Goal: Information Seeking & Learning: Learn about a topic

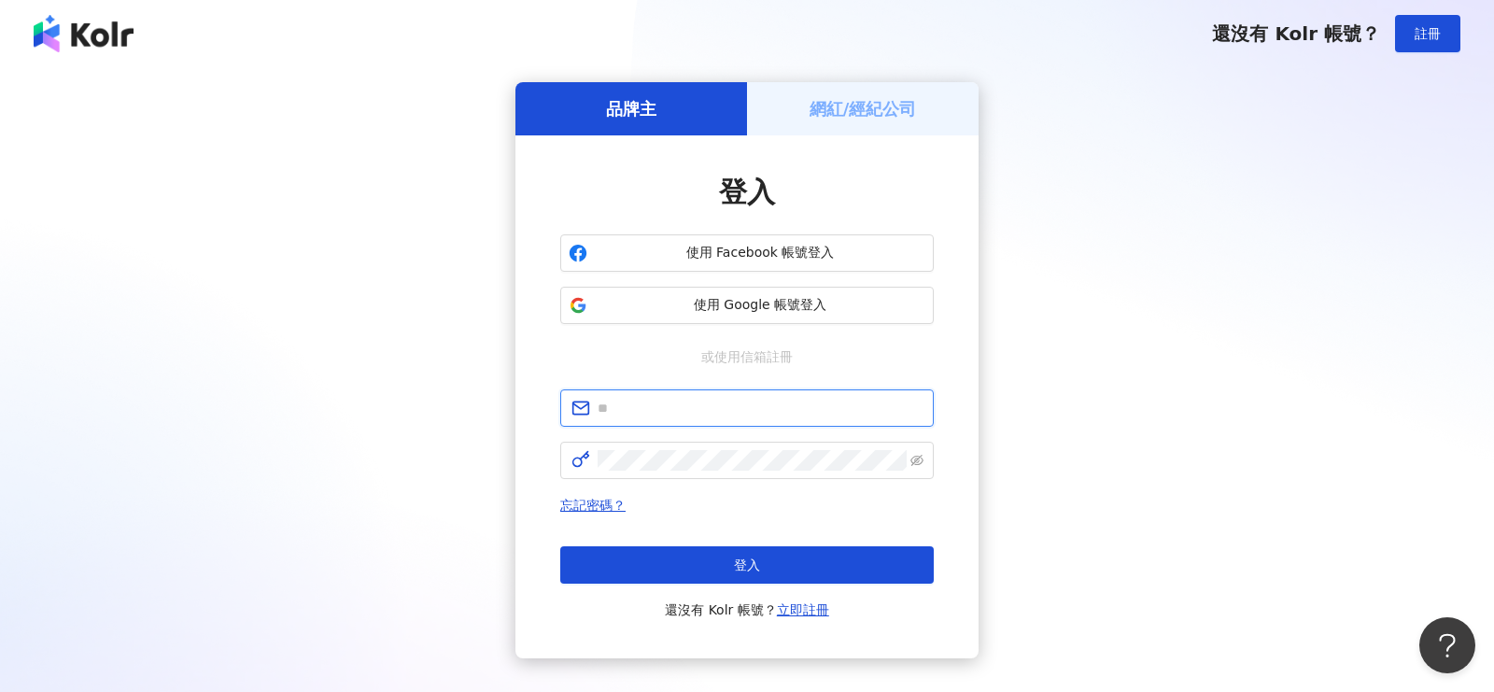
click at [658, 417] on input "text" at bounding box center [760, 408] width 325 height 21
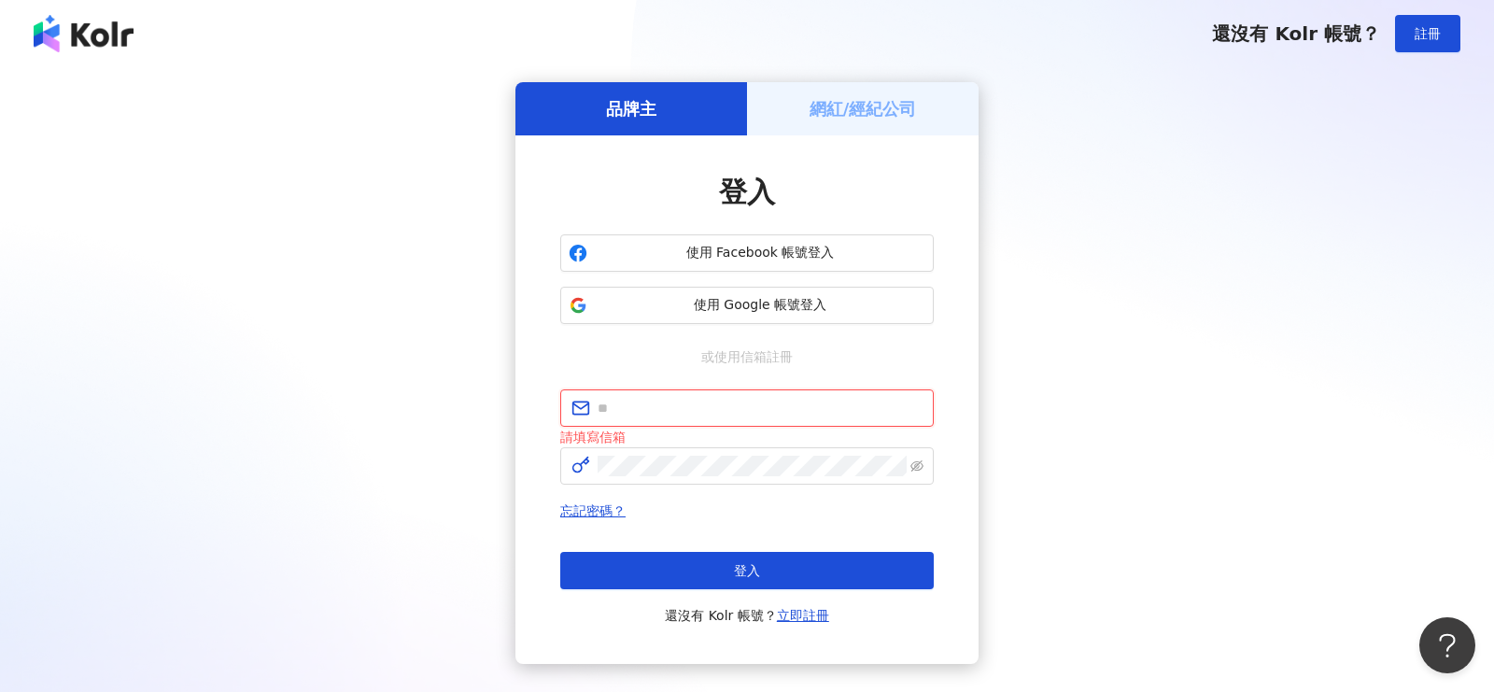
type input "**********"
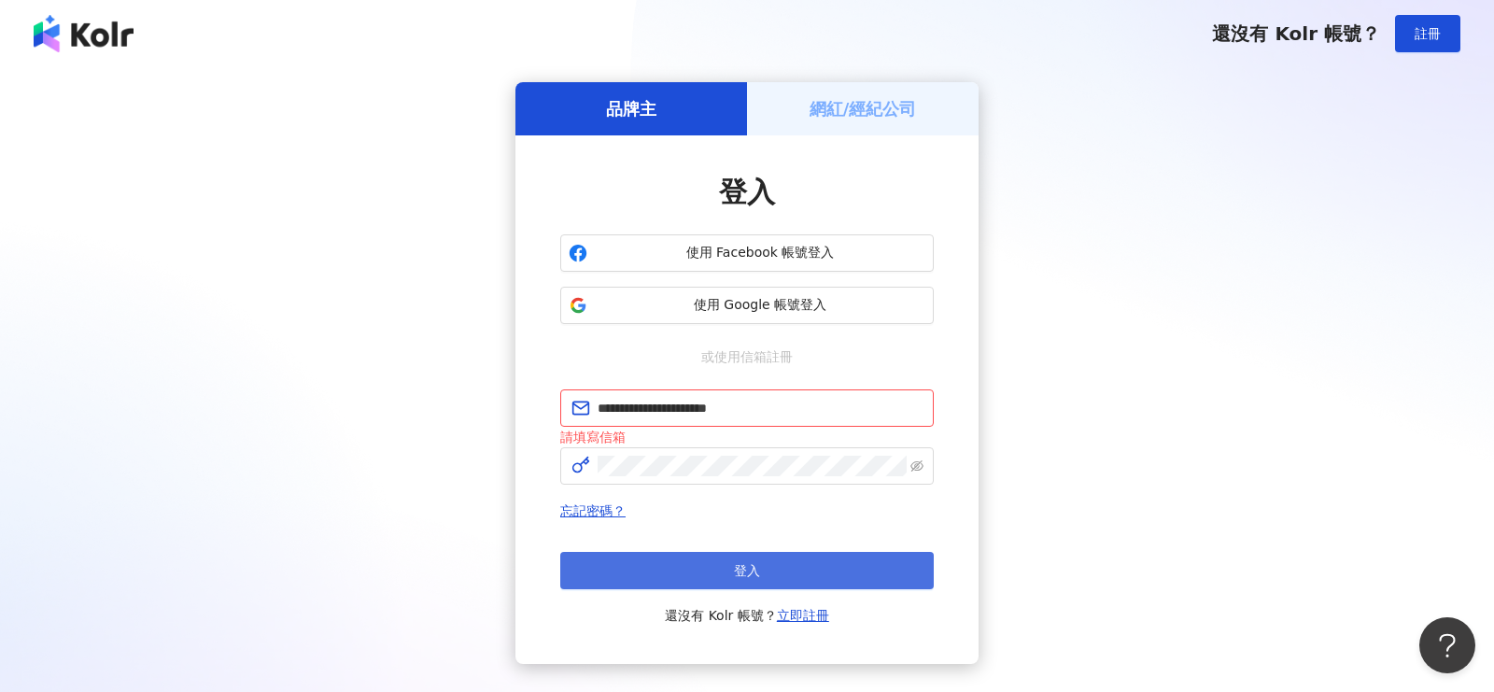
click at [756, 559] on button "登入" at bounding box center [747, 570] width 374 height 37
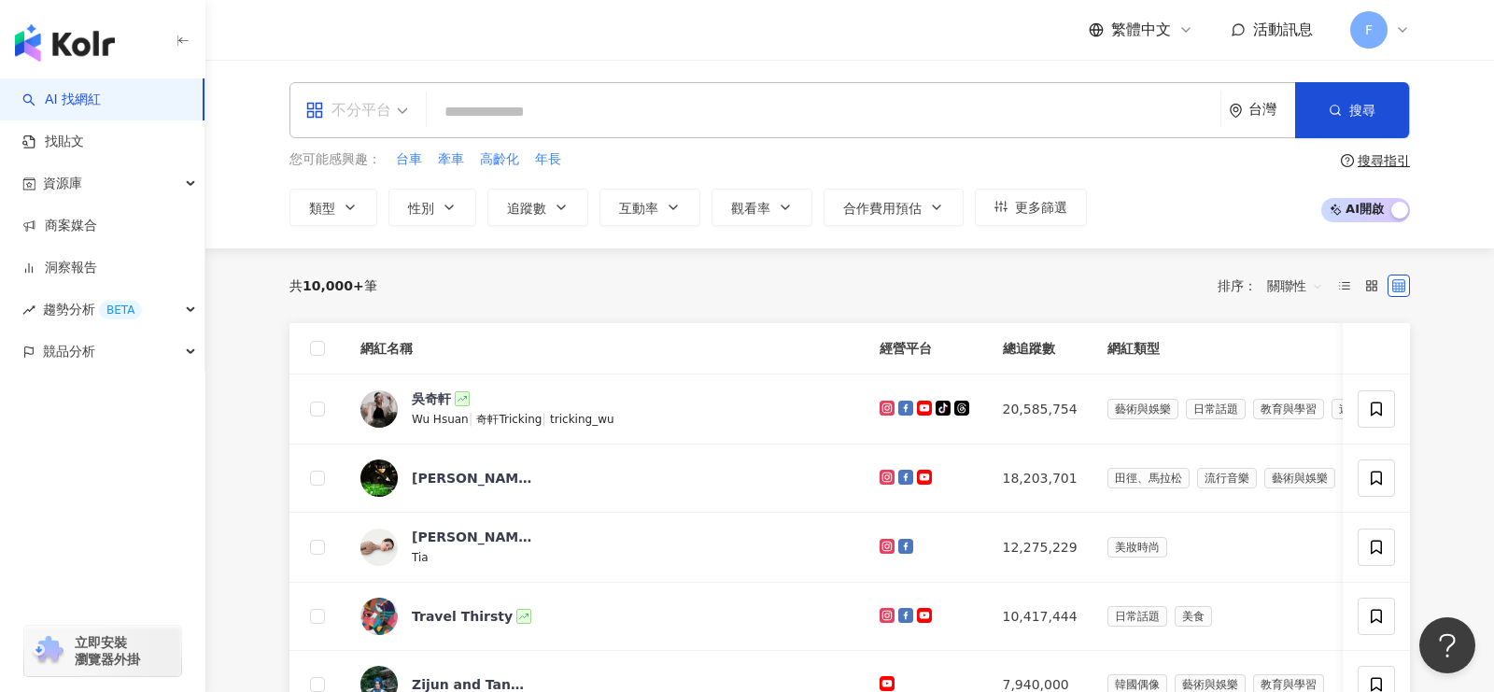
click at [402, 110] on span "不分平台" at bounding box center [356, 110] width 103 height 30
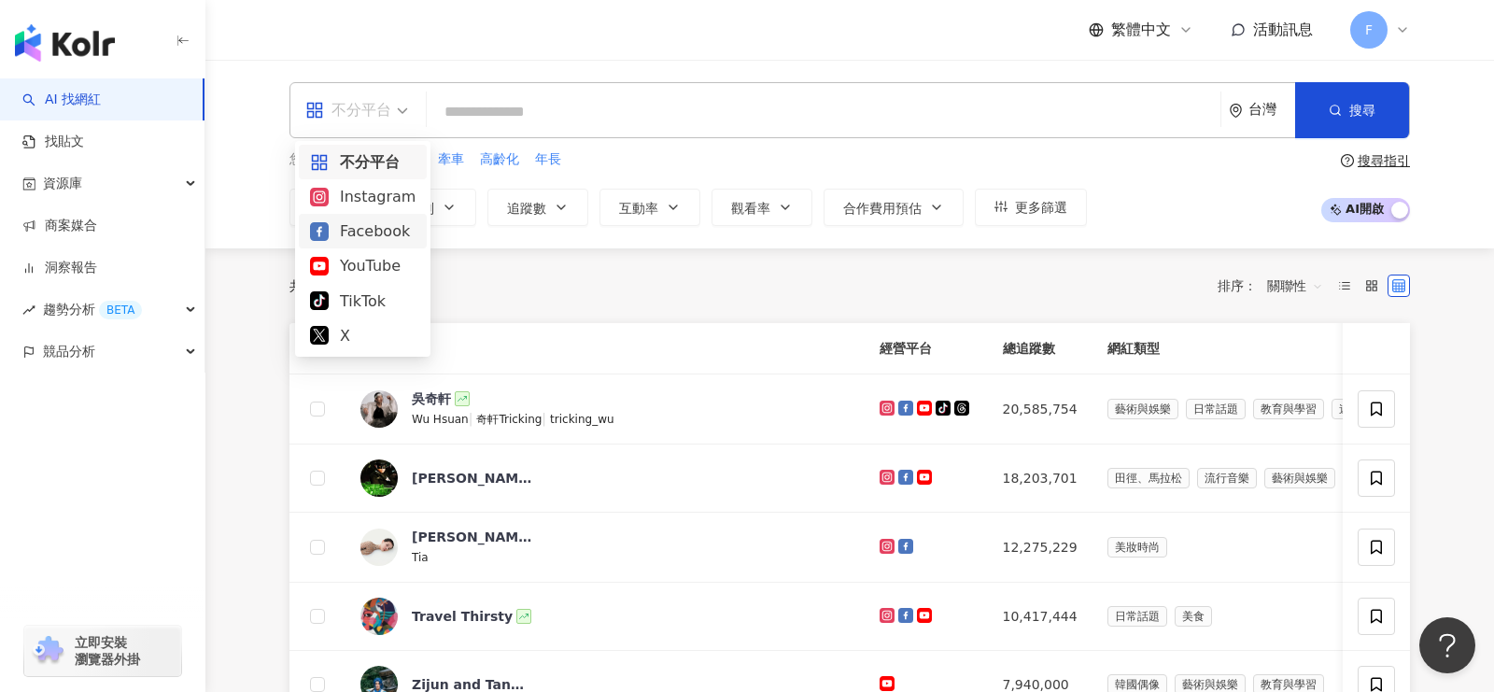
click at [387, 225] on div "Facebook" at bounding box center [363, 230] width 106 height 23
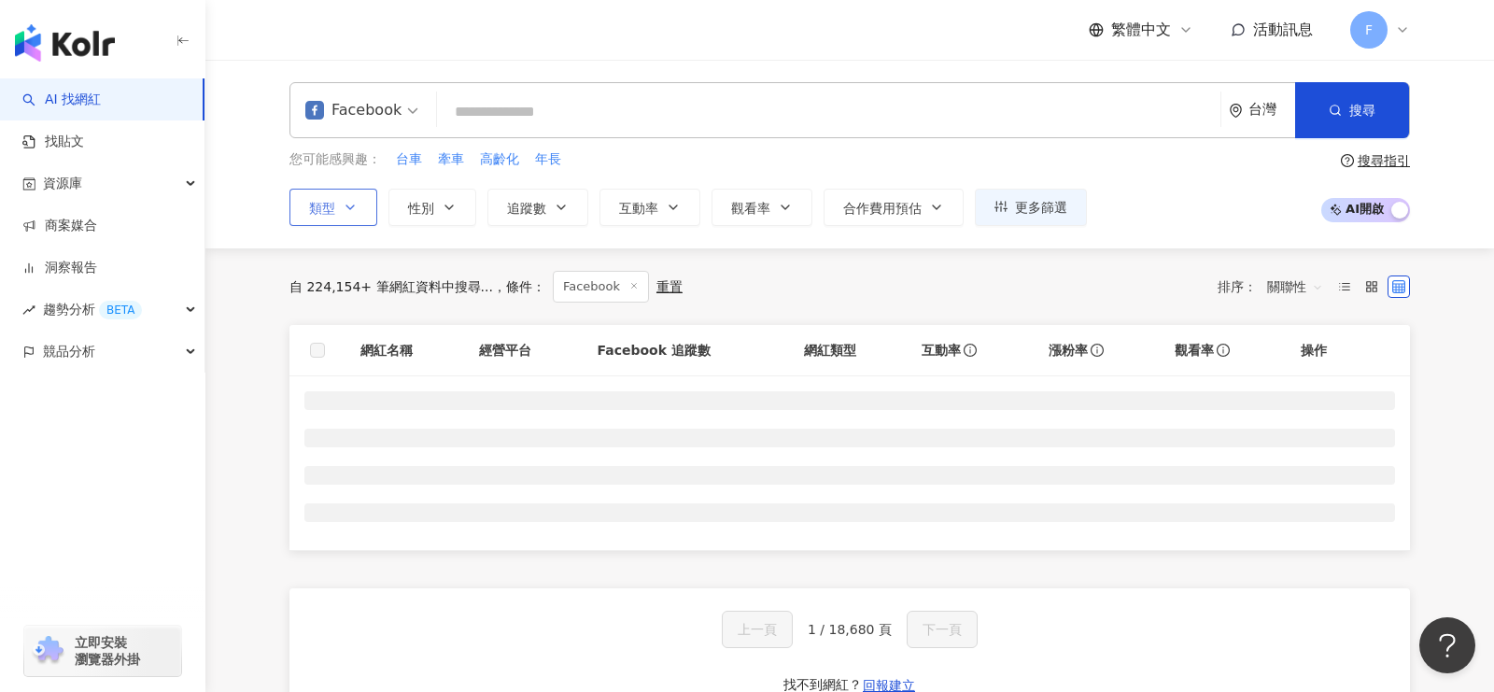
click at [351, 206] on icon "button" at bounding box center [350, 207] width 15 height 15
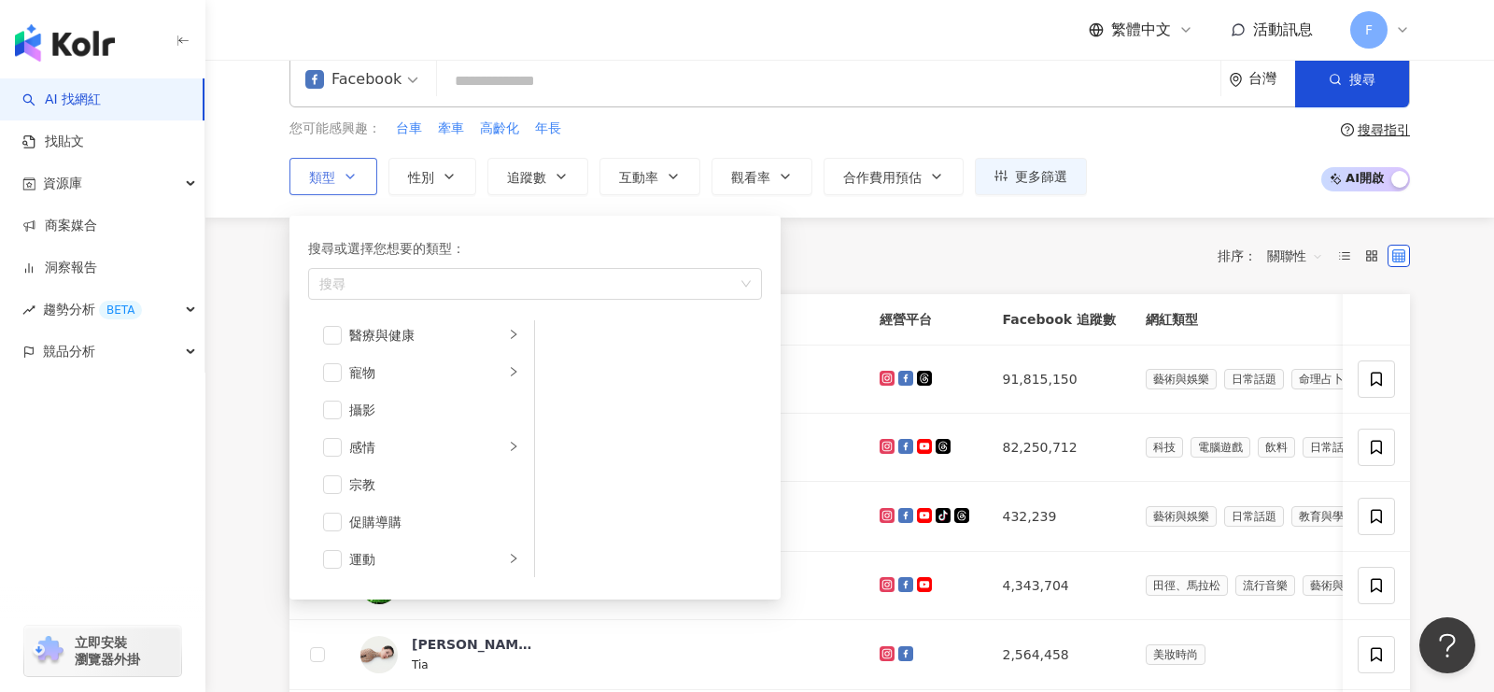
scroll to position [446, 0]
click at [513, 377] on icon "right" at bounding box center [513, 380] width 11 height 11
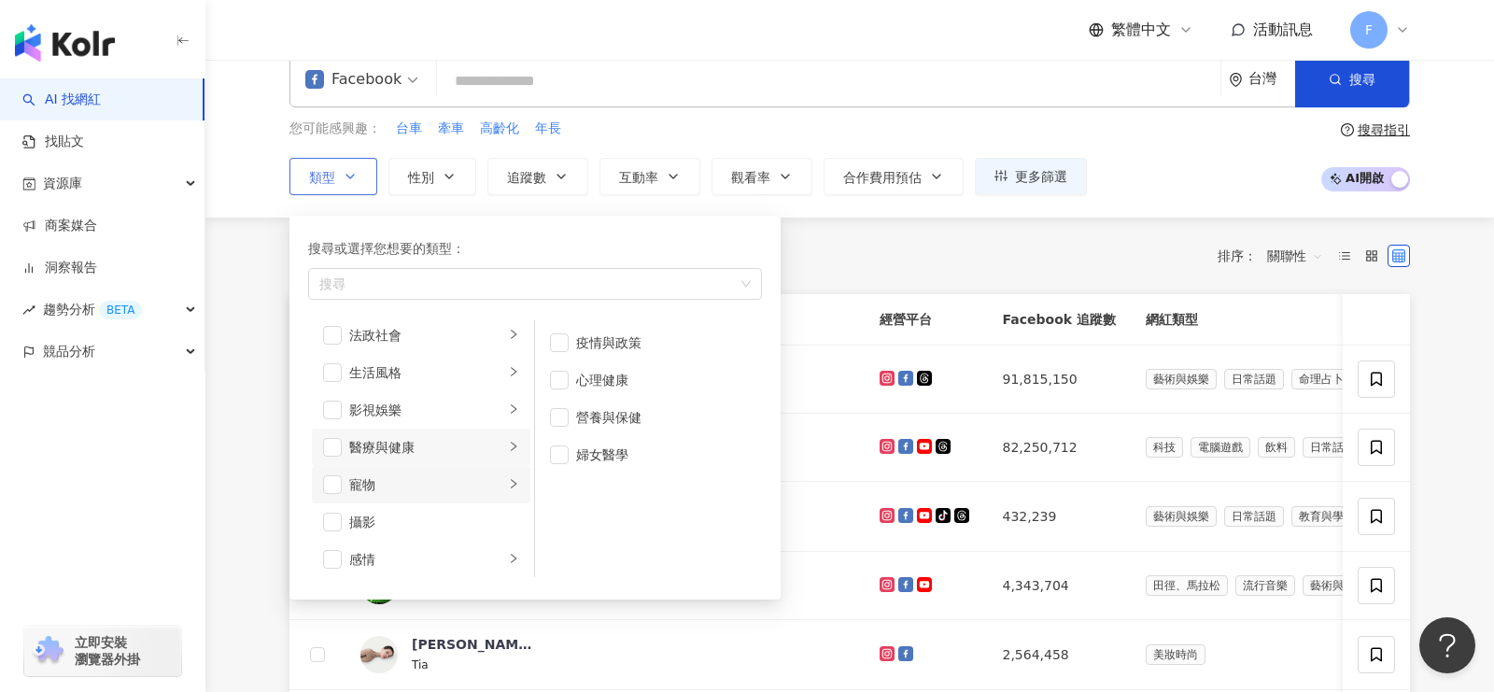
scroll to position [373, 0]
click at [518, 414] on icon "right" at bounding box center [513, 417] width 11 height 11
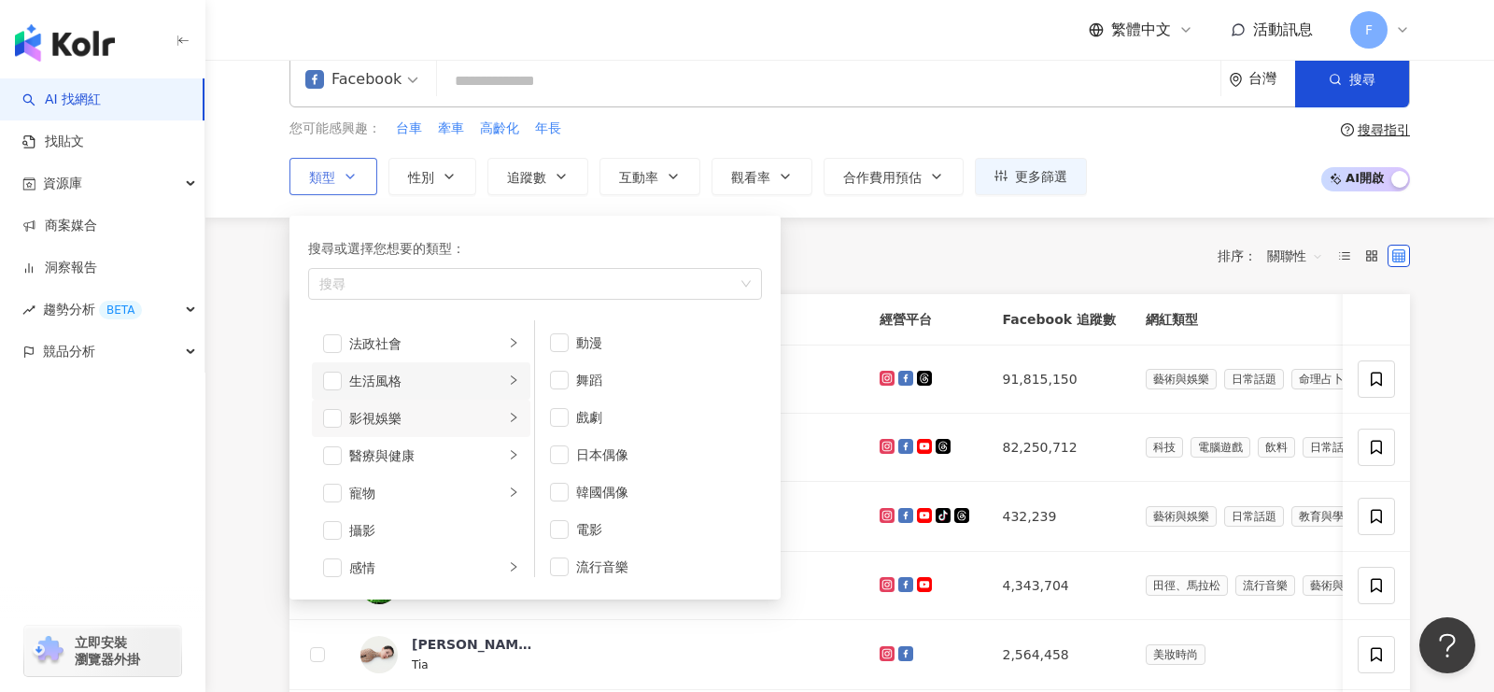
click at [513, 384] on div "button" at bounding box center [513, 381] width 11 height 18
click at [515, 338] on icon "right" at bounding box center [514, 342] width 6 height 9
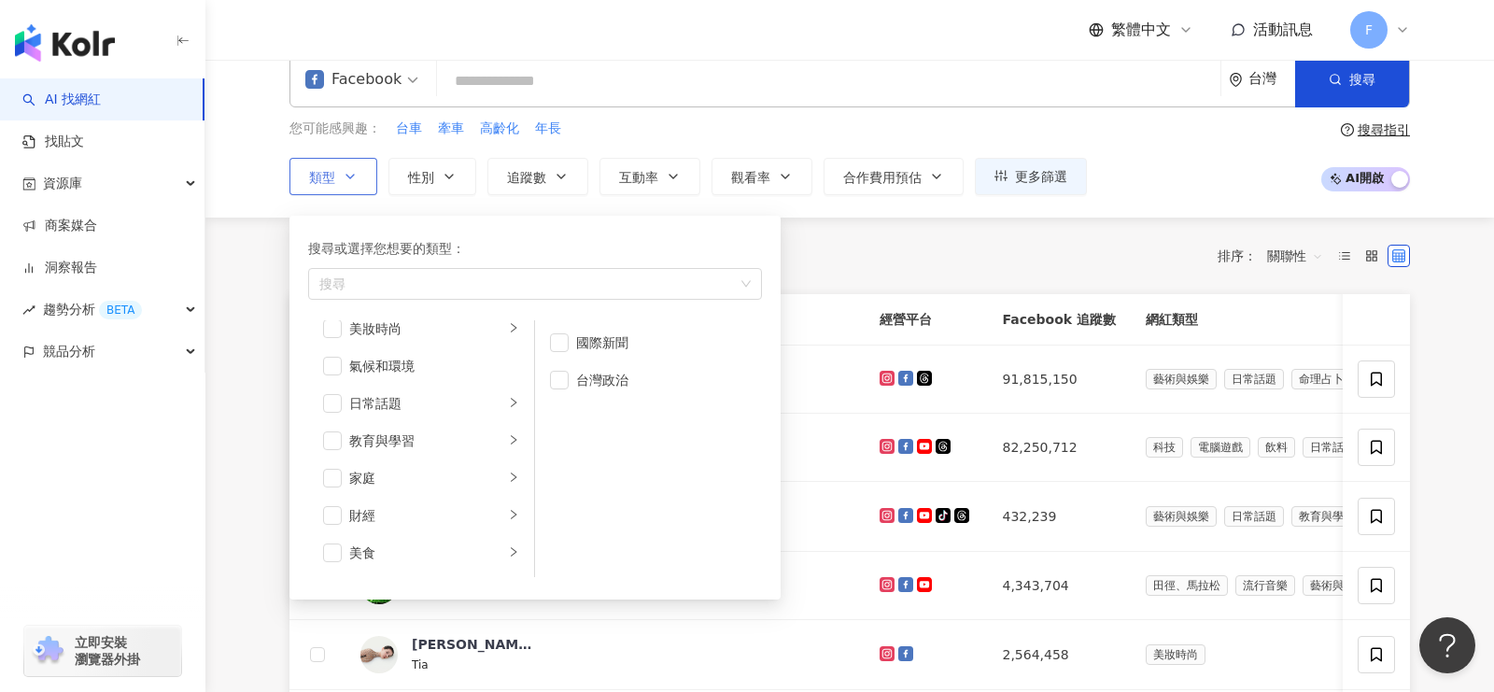
scroll to position [0, 0]
click at [513, 336] on icon "right" at bounding box center [513, 341] width 11 height 11
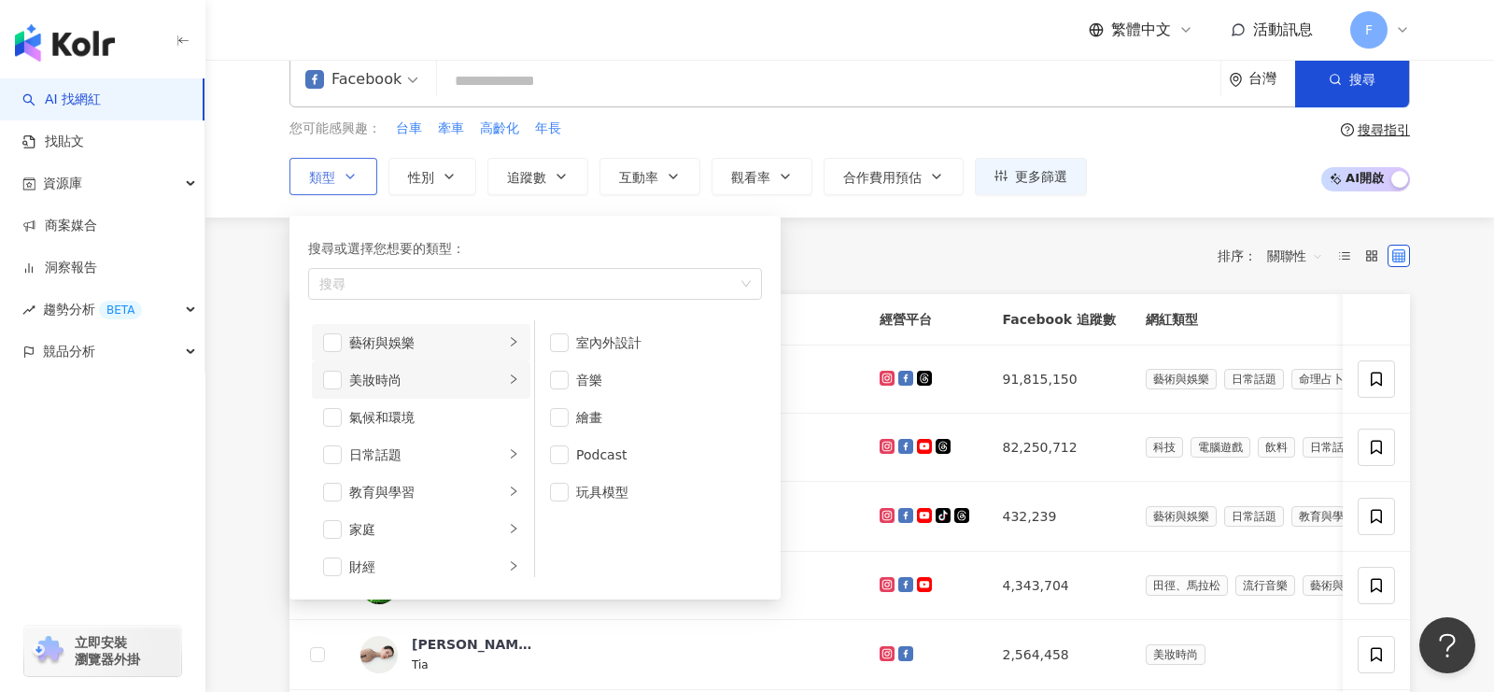
click at [516, 374] on icon "right" at bounding box center [513, 379] width 11 height 11
click at [515, 449] on icon "right" at bounding box center [514, 453] width 6 height 9
click at [516, 483] on div "button" at bounding box center [513, 492] width 11 height 18
click at [517, 523] on icon "right" at bounding box center [513, 528] width 11 height 11
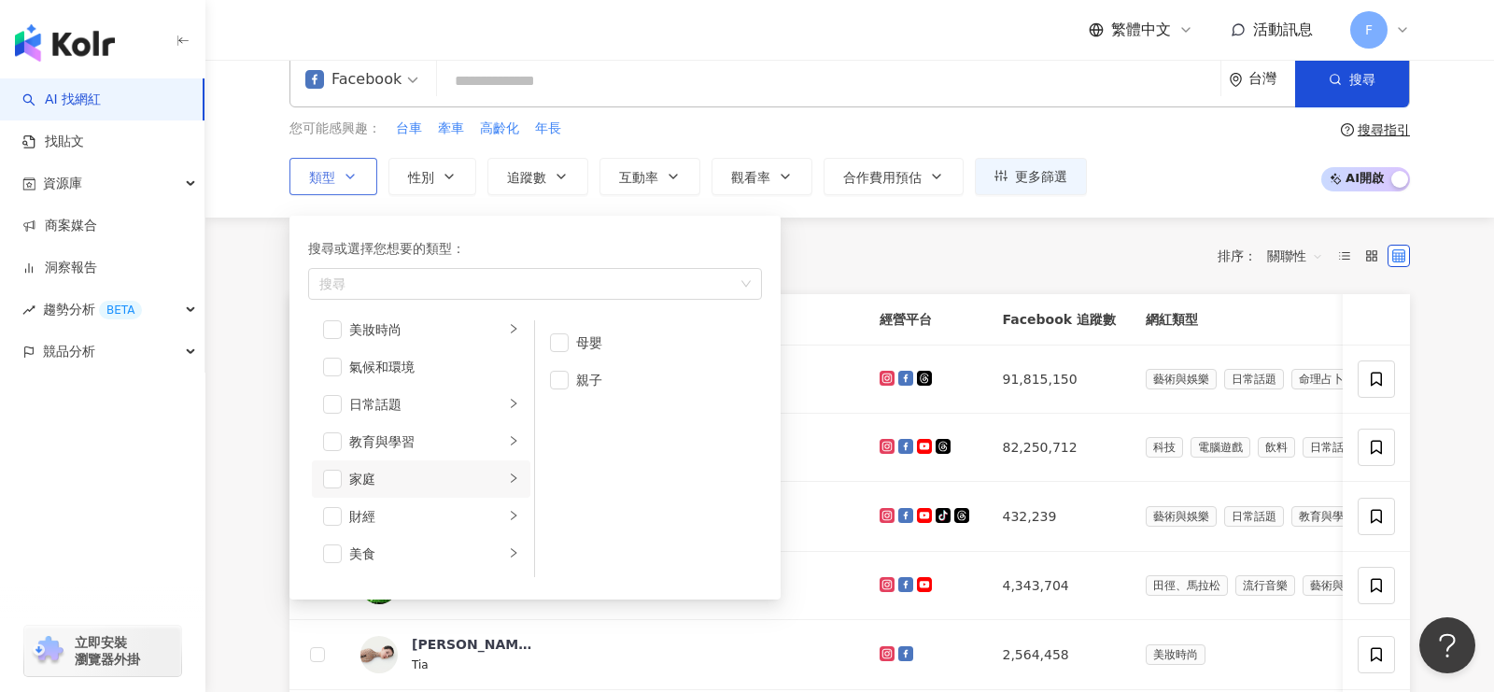
scroll to position [58, 0]
click at [516, 555] on li "美食" at bounding box center [421, 546] width 219 height 37
click at [508, 470] on icon "right" at bounding box center [513, 475] width 11 height 11
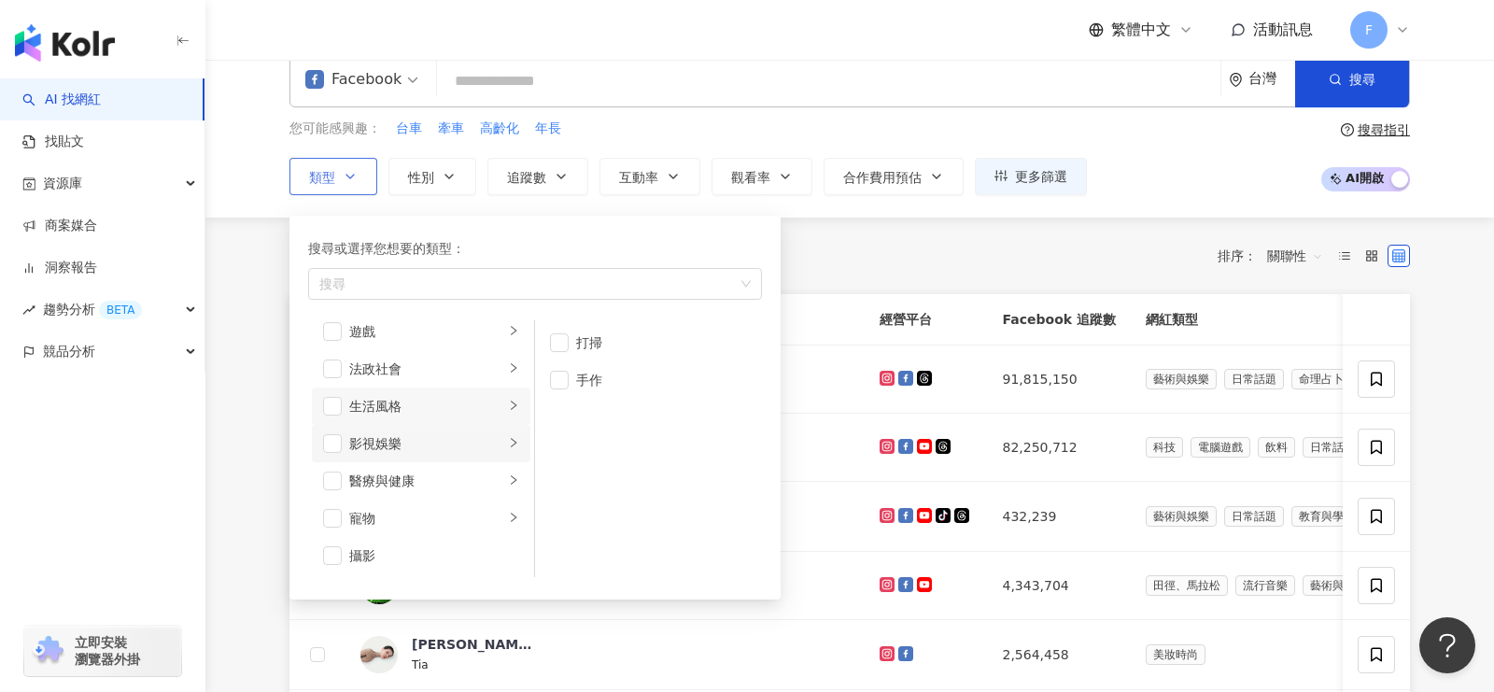
click at [514, 439] on icon "right" at bounding box center [513, 442] width 11 height 11
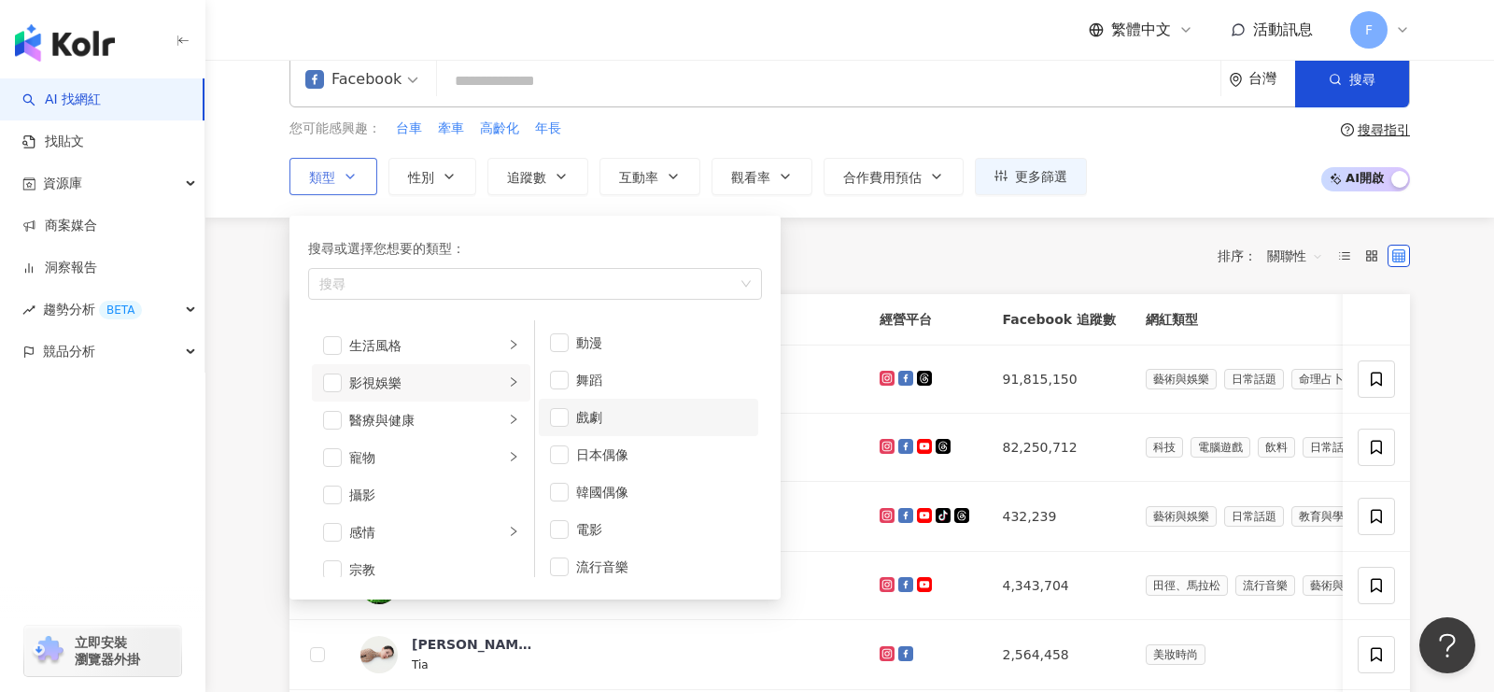
scroll to position [49, 0]
click at [510, 411] on div "button" at bounding box center [513, 420] width 11 height 18
click at [558, 418] on span "button" at bounding box center [559, 417] width 19 height 19
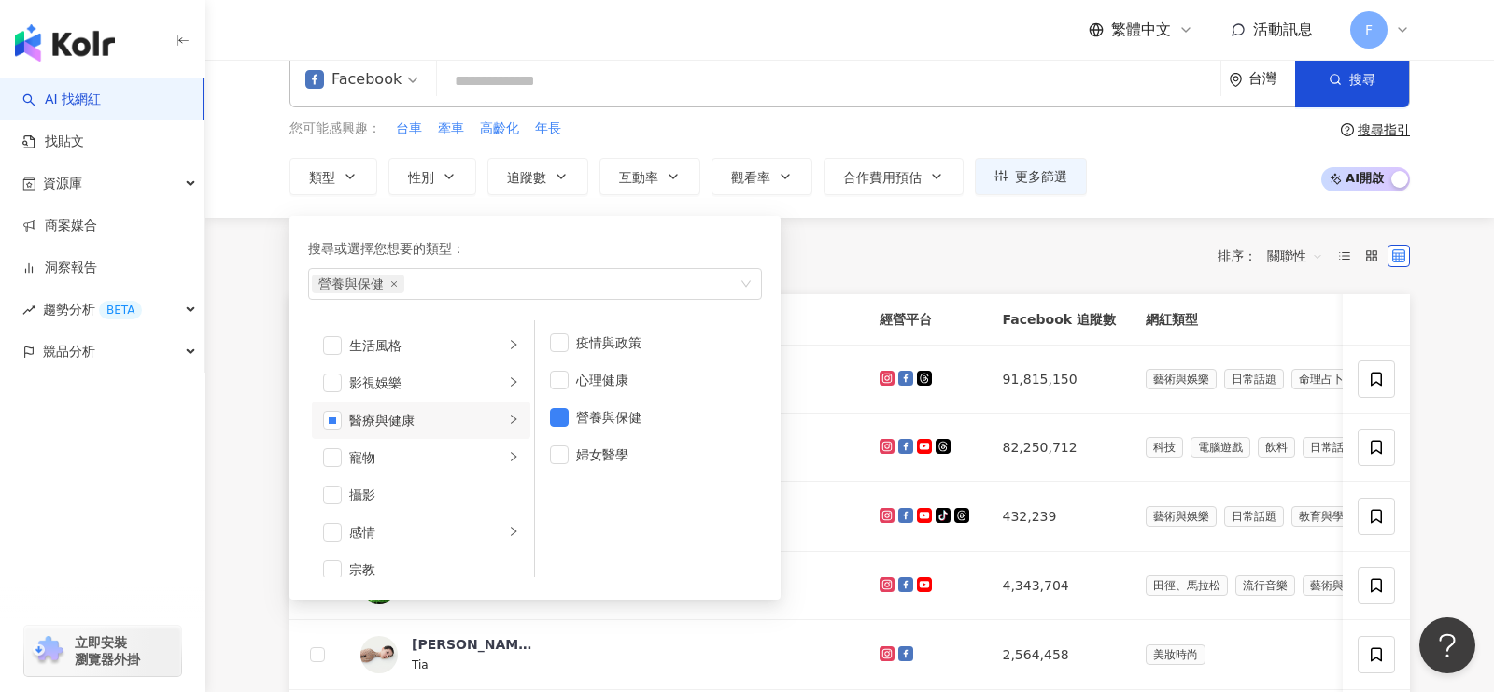
click at [849, 249] on div "共 10,000+ 筆 條件 ： Facebook 重置 排序： 關聯性" at bounding box center [850, 256] width 1121 height 32
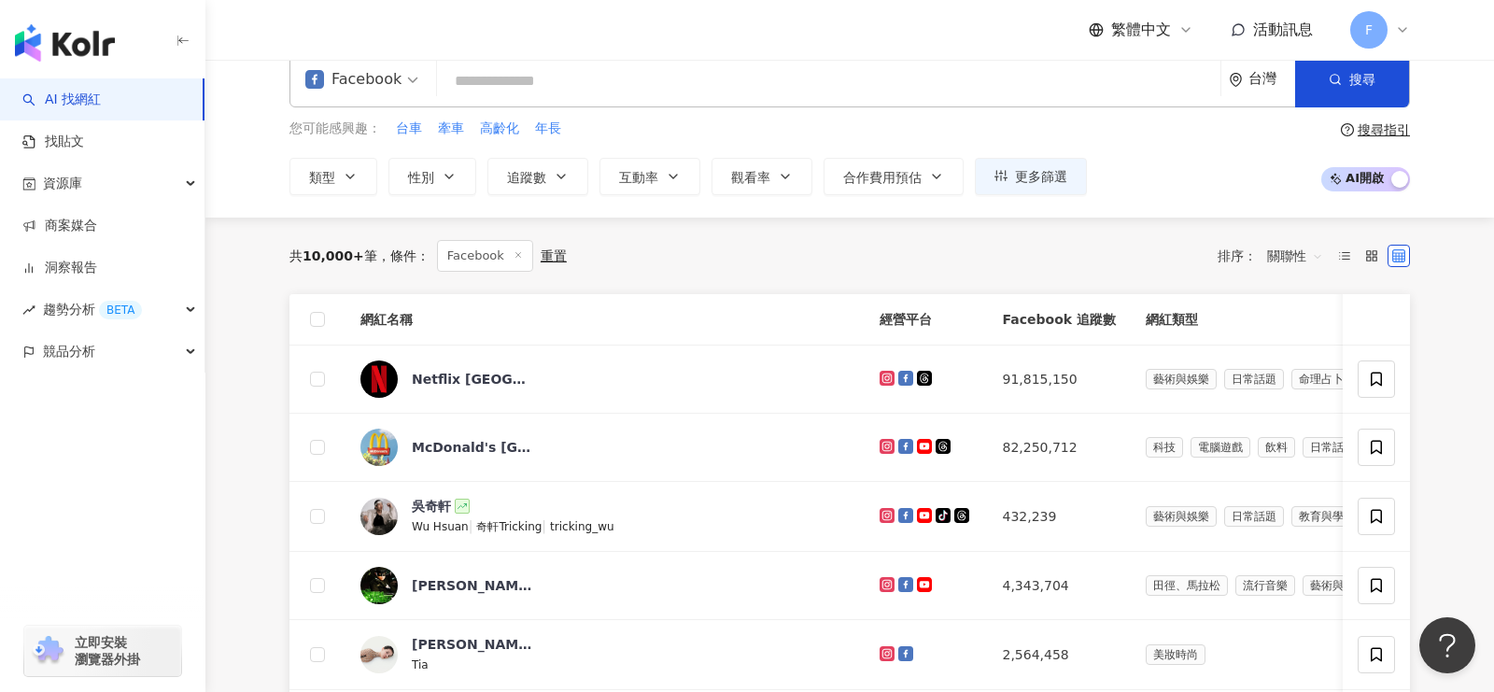
click at [423, 139] on div "您可能感興趣： 台車 牽車 高齡化 年長" at bounding box center [689, 129] width 798 height 21
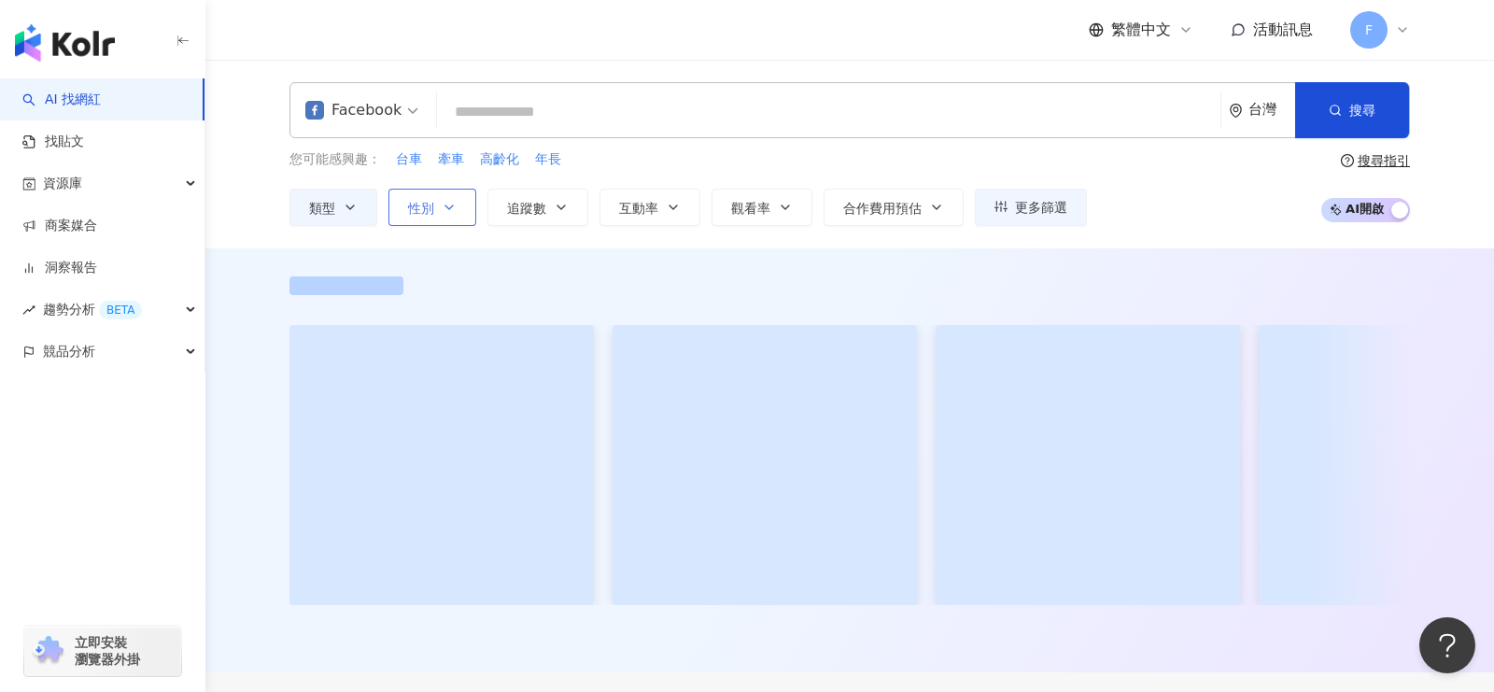
click at [422, 210] on span "性別" at bounding box center [421, 208] width 26 height 15
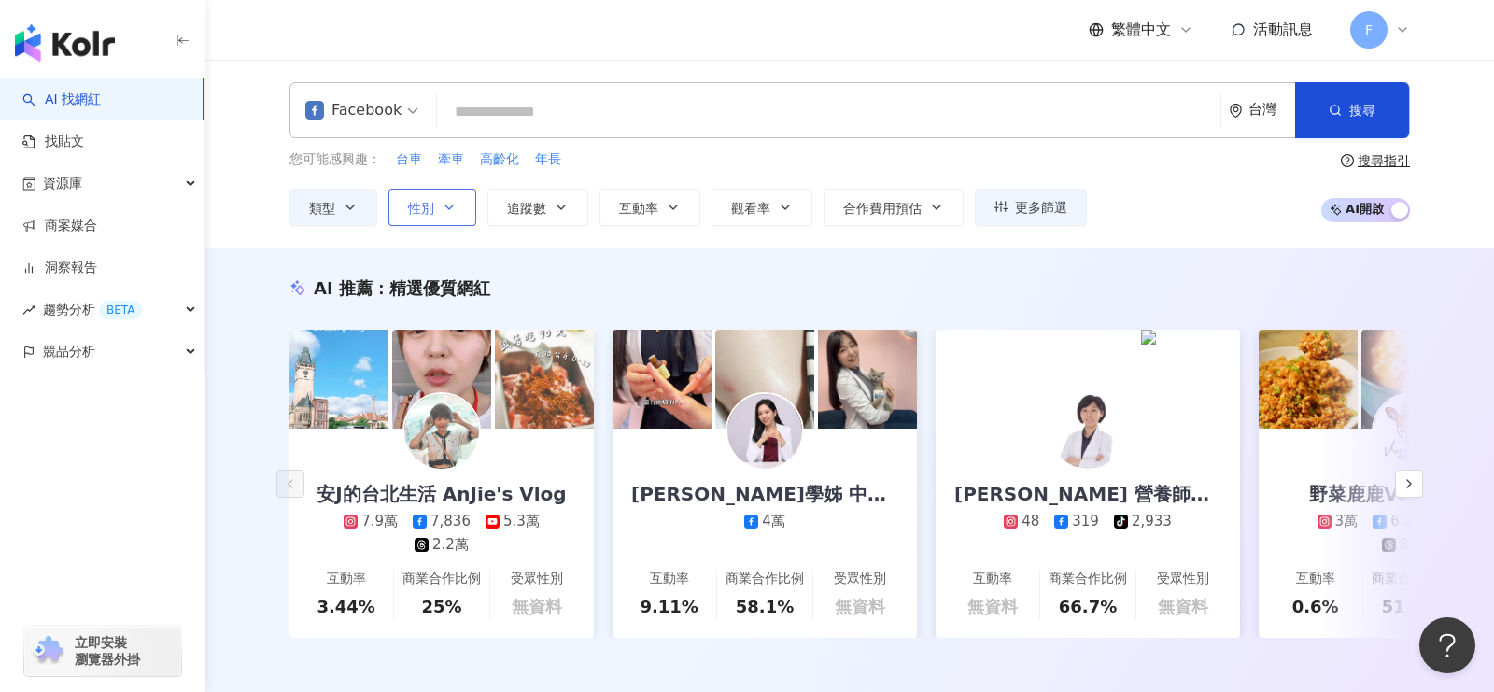
click at [445, 203] on icon "button" at bounding box center [449, 207] width 15 height 15
click at [444, 215] on button "性別" at bounding box center [433, 207] width 88 height 37
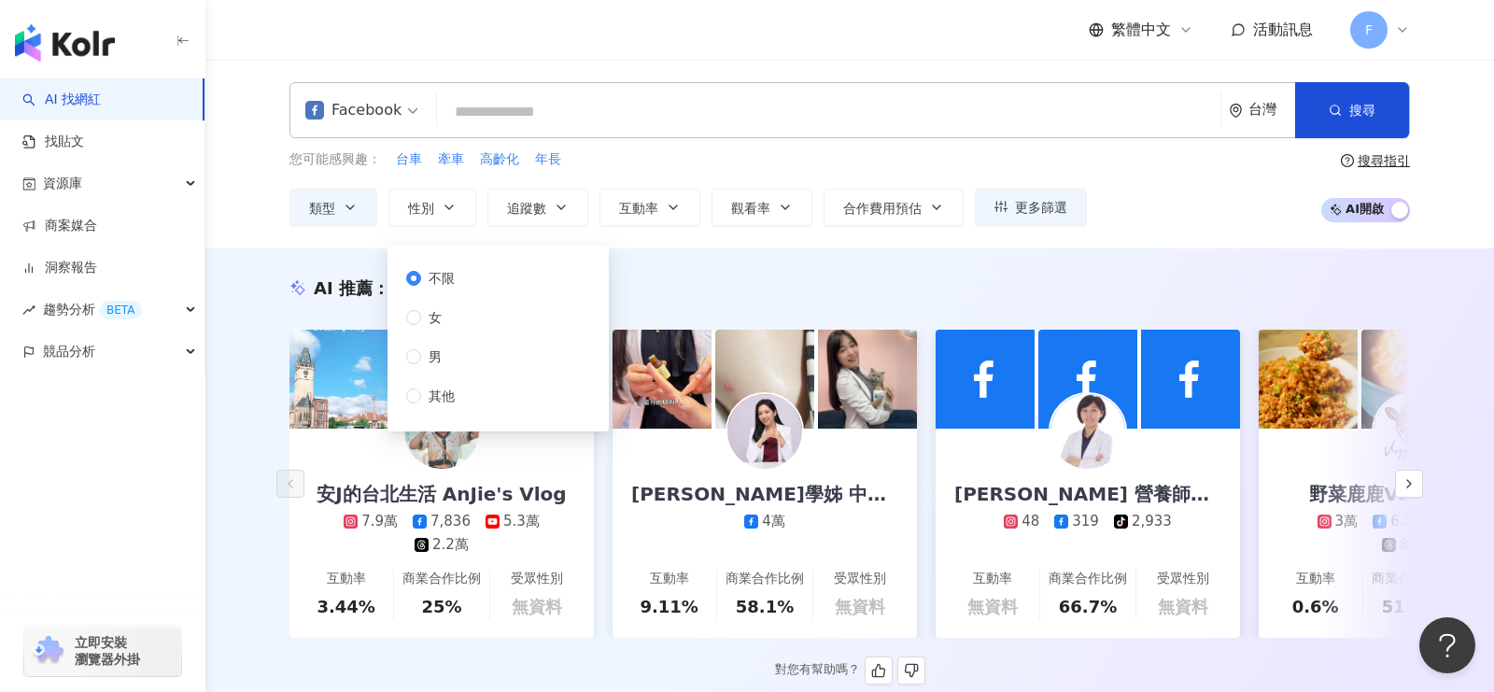
click at [693, 299] on div "AI 推薦 ： 精選優質網紅 安J的台北生活 AnJie's Vlog 7.9萬 7,836 5.3萬 2.2萬 互動率 3.44% 商業合作比例 25% 受…" at bounding box center [849, 480] width 1195 height 408
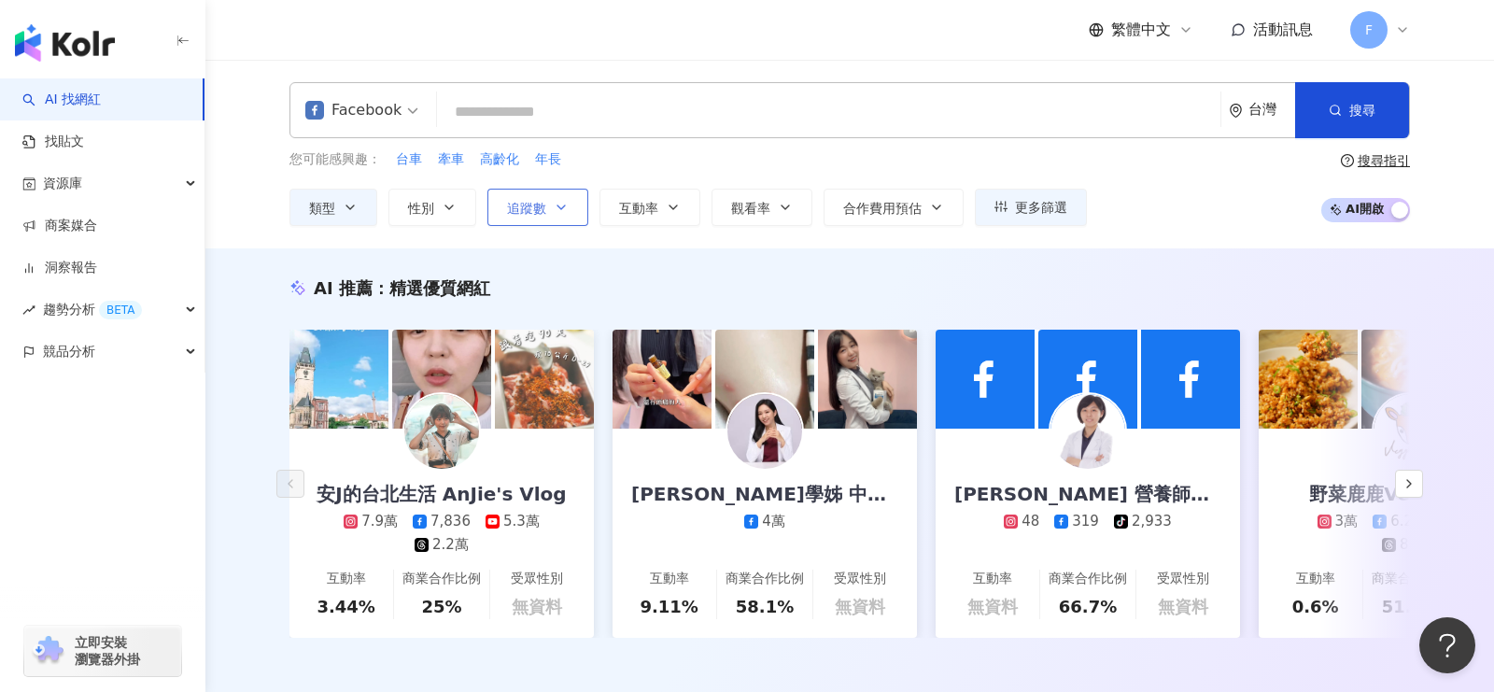
click at [554, 209] on icon "button" at bounding box center [561, 207] width 15 height 15
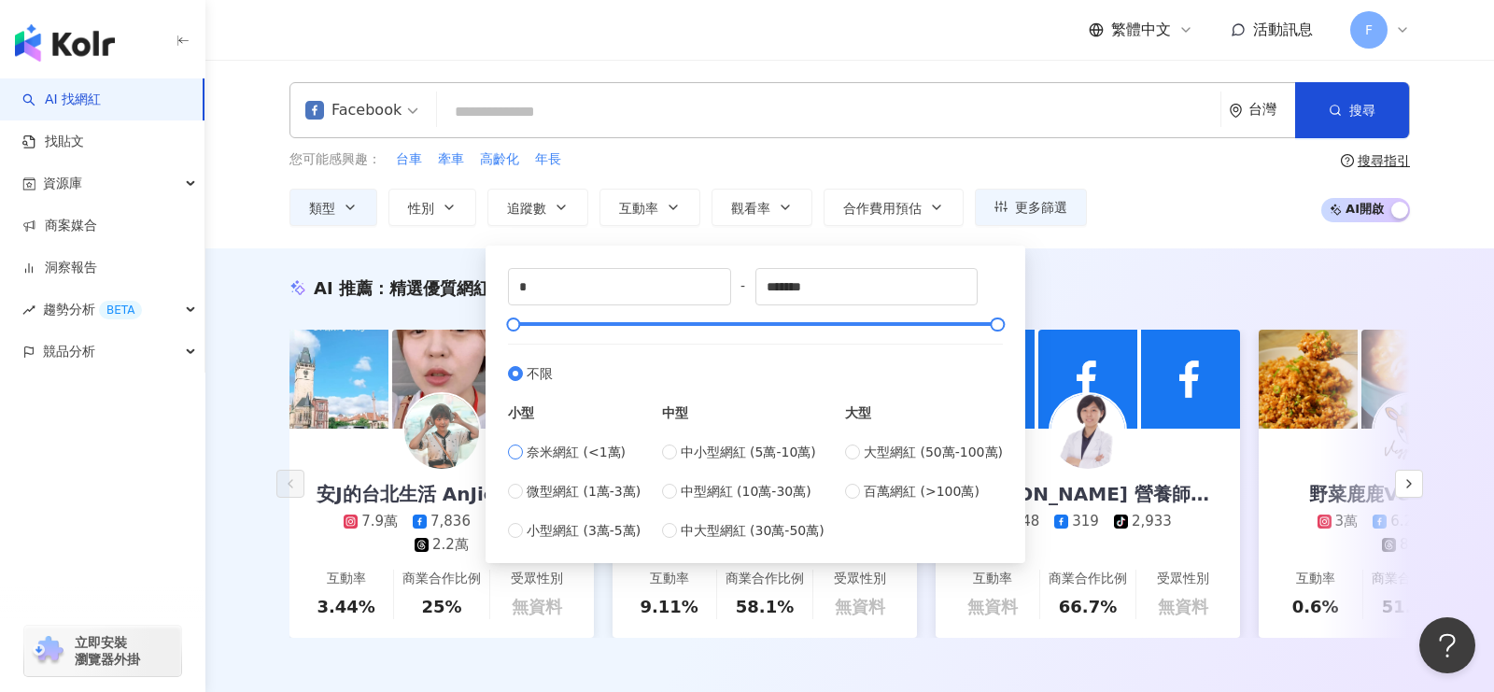
click at [549, 445] on span "奈米網紅 (<1萬)" at bounding box center [576, 452] width 99 height 21
type input "****"
click at [648, 280] on input "*" at bounding box center [619, 286] width 221 height 35
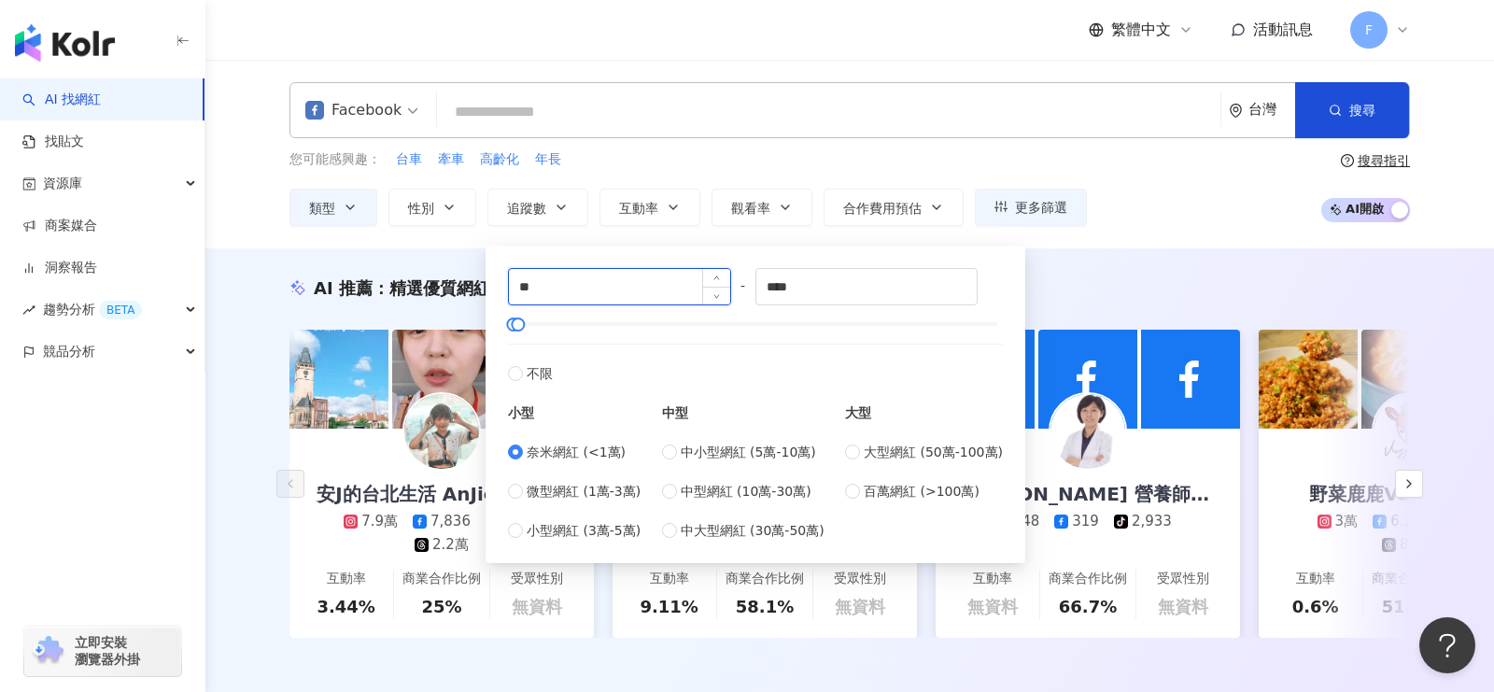
type input "*"
type input "****"
drag, startPoint x: 873, startPoint y: 290, endPoint x: 687, endPoint y: 275, distance: 186.5
click at [687, 275] on div "**** - **** 不限 小型 奈米網紅 (<1萬) 微型網紅 (1萬-3萬) 小型網紅 (3萬-5萬) 中型 中小型網紅 (5萬-10萬) 中型網紅 (…" at bounding box center [755, 404] width 495 height 273
type input "*"
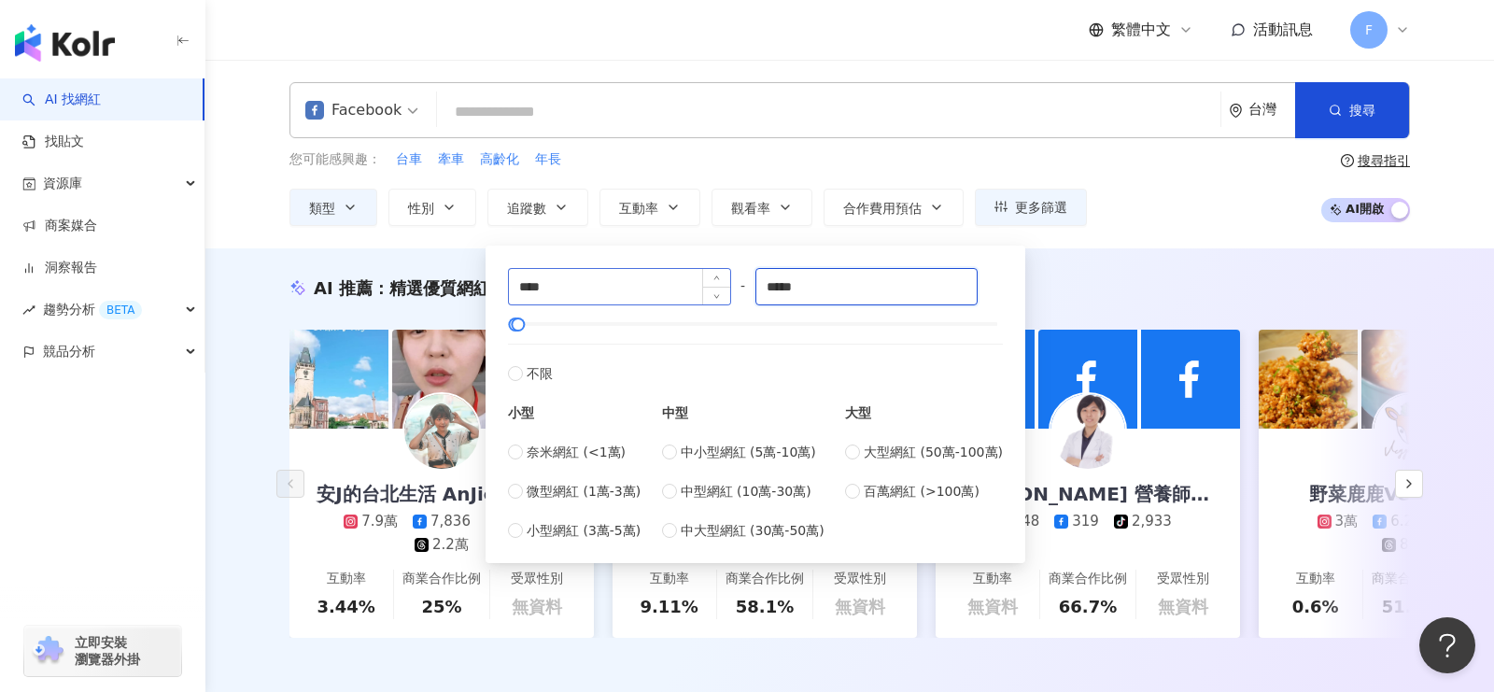
type input "*****"
click at [1136, 277] on div "AI 推薦 ： 精選優質網紅" at bounding box center [850, 287] width 1121 height 23
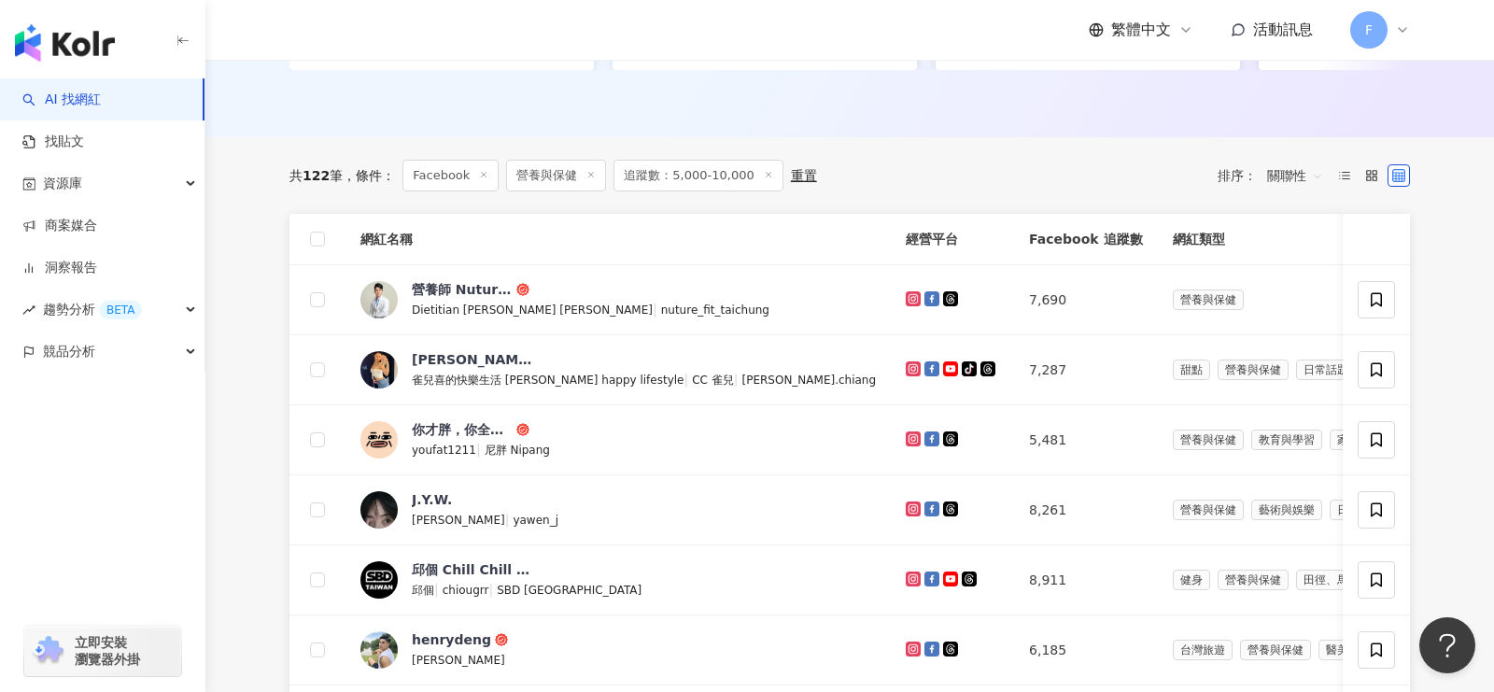
scroll to position [572, 0]
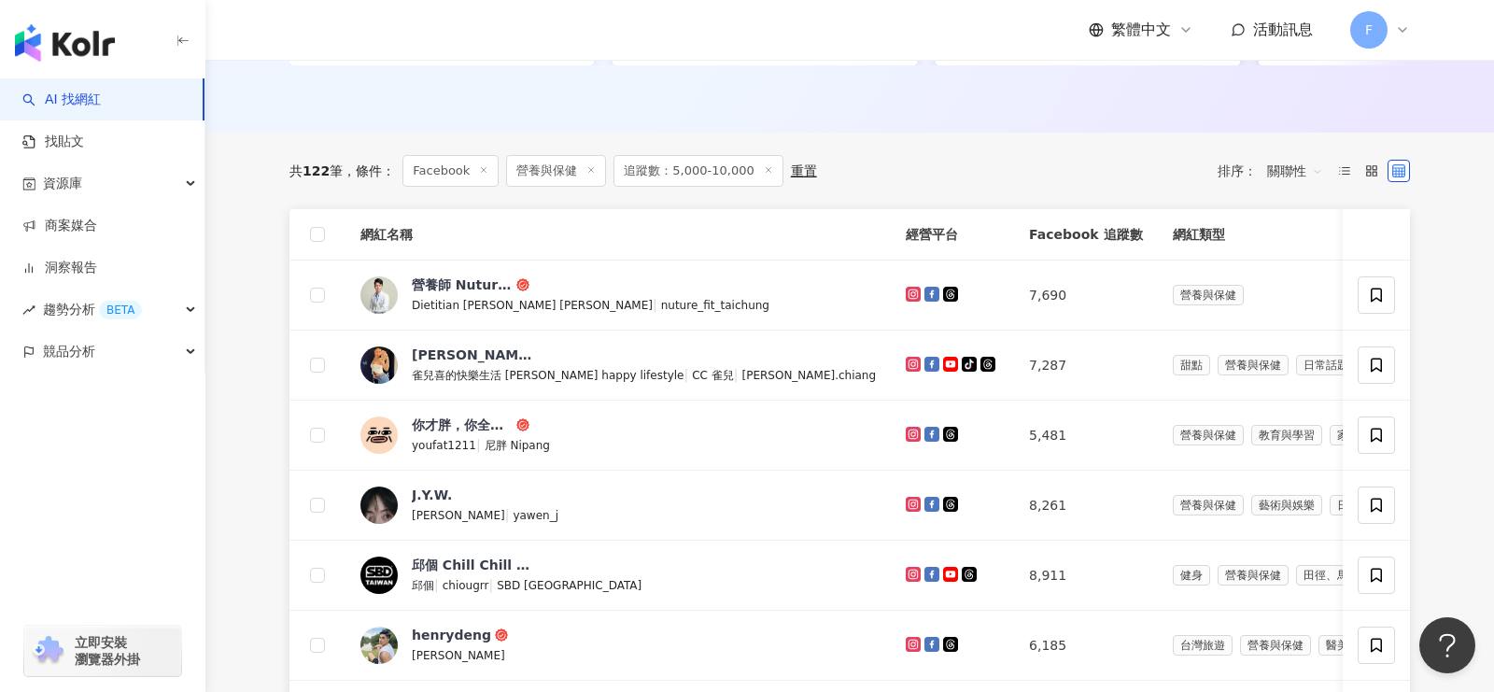
click at [1274, 168] on span "關聯性" at bounding box center [1295, 171] width 56 height 30
click at [1295, 241] on div "追蹤數" at bounding box center [1295, 239] width 47 height 21
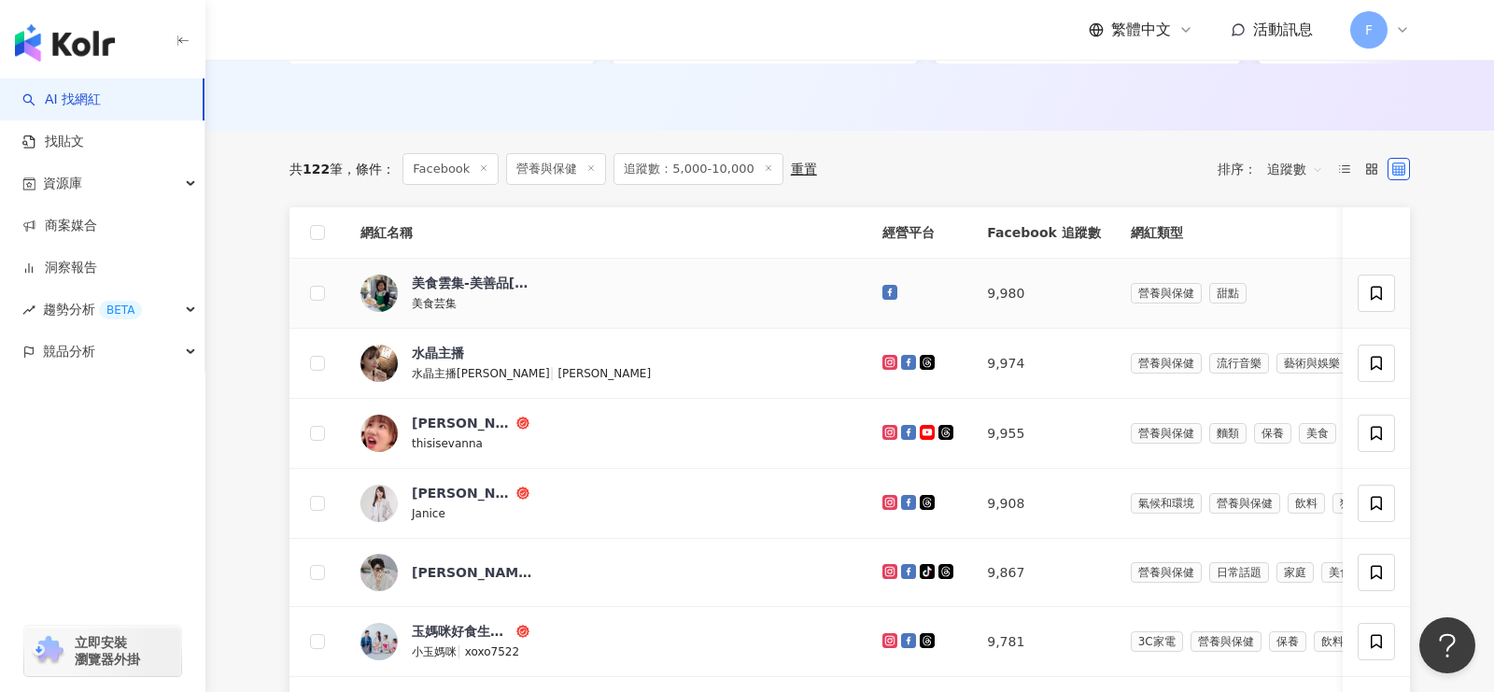
scroll to position [580, 0]
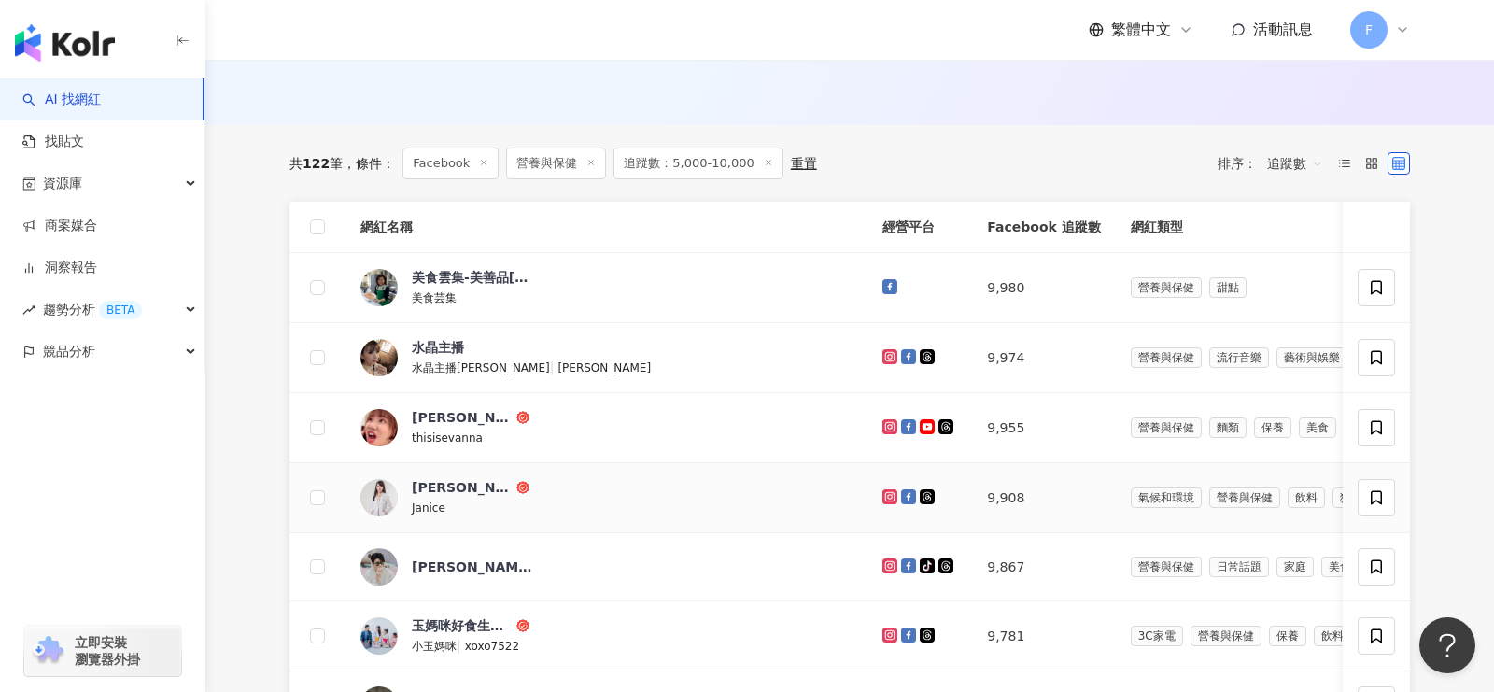
click at [904, 490] on icon at bounding box center [908, 496] width 15 height 15
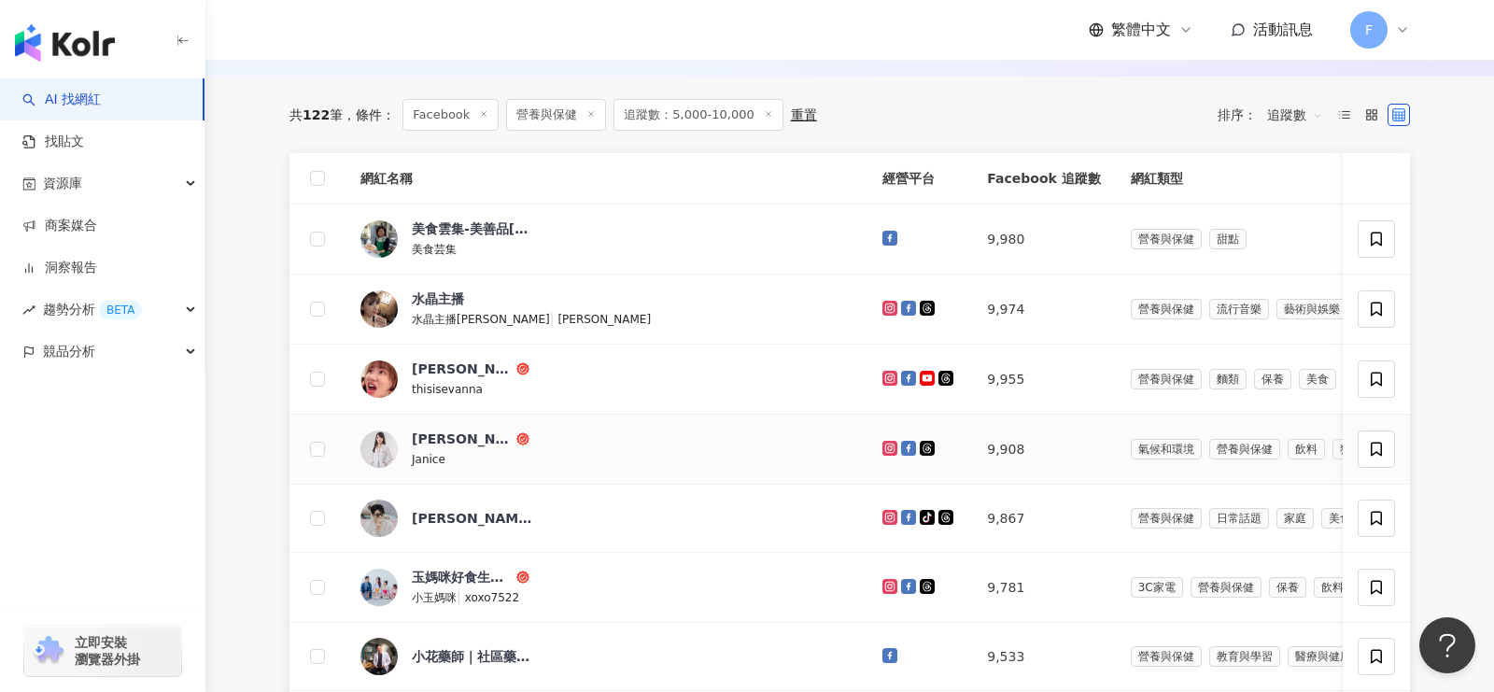
scroll to position [682, 0]
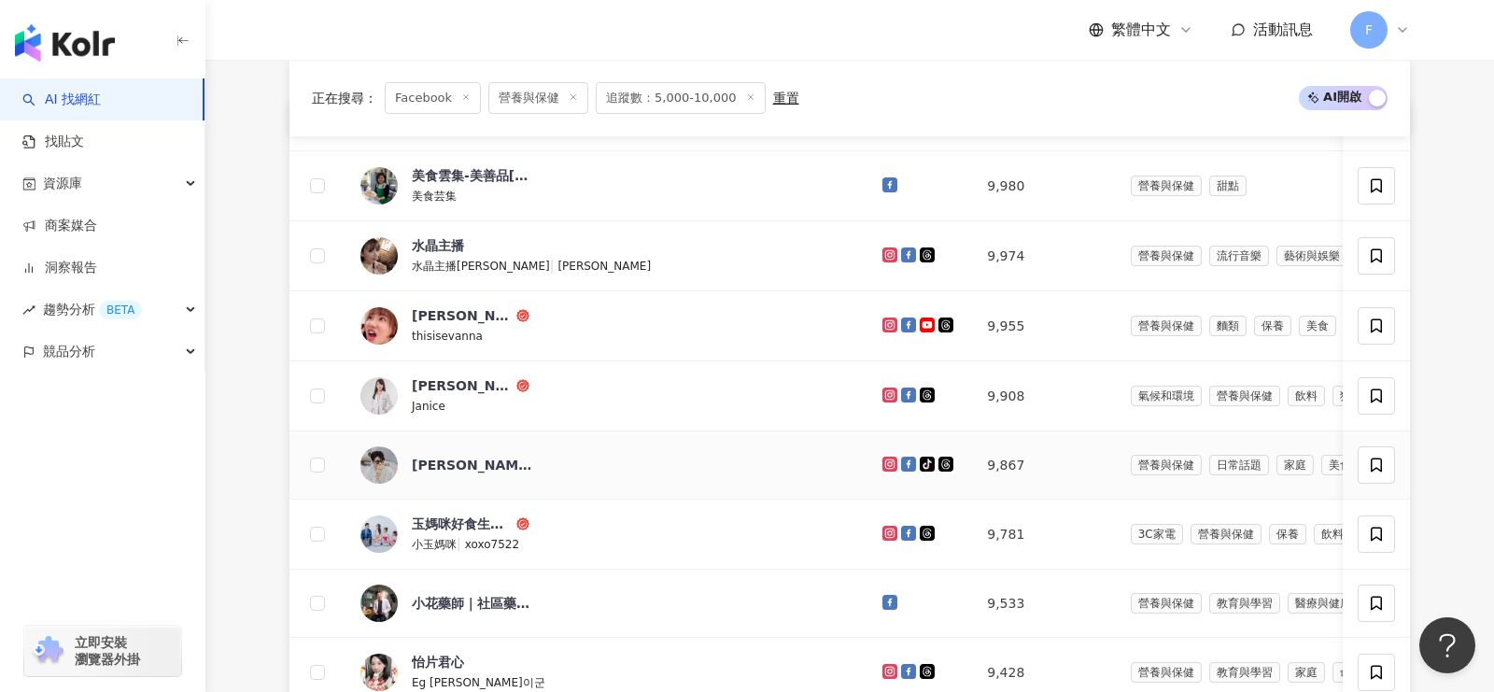
click at [907, 462] on icon at bounding box center [908, 464] width 15 height 15
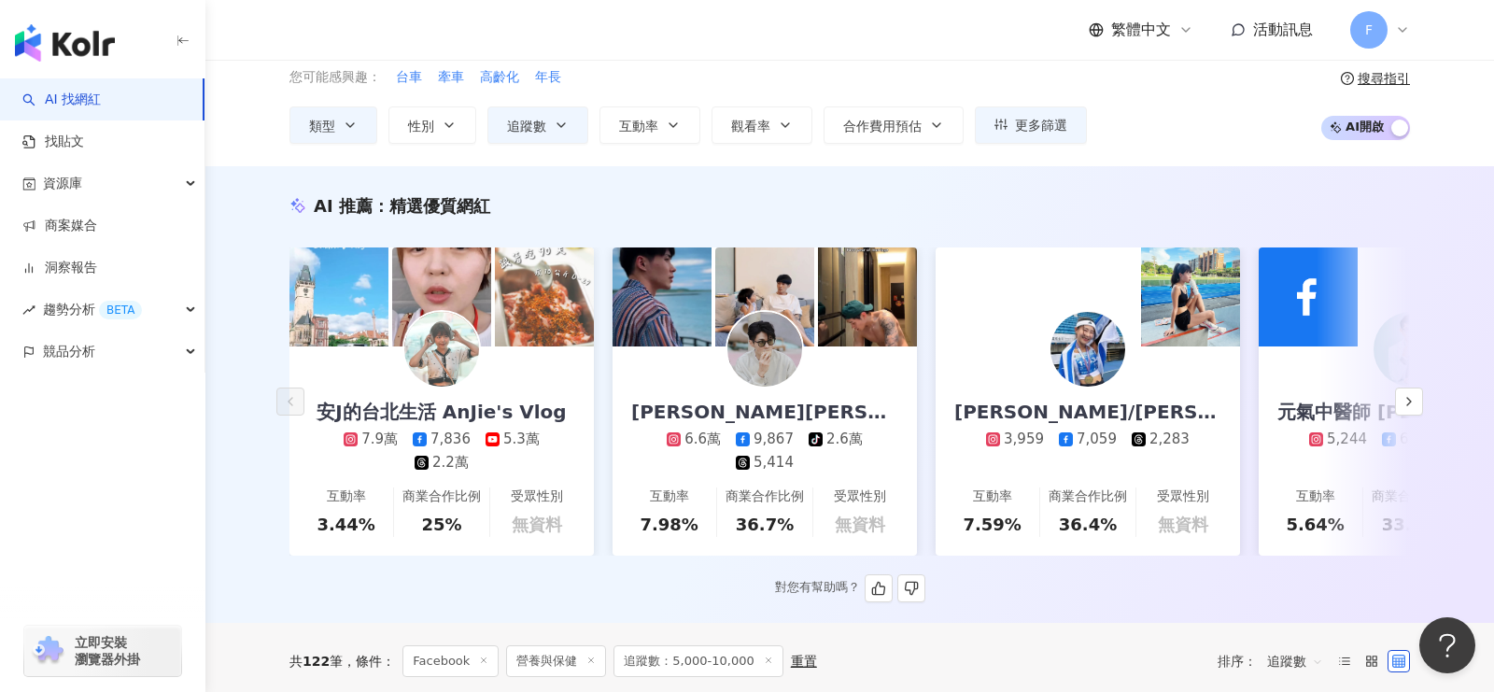
scroll to position [0, 0]
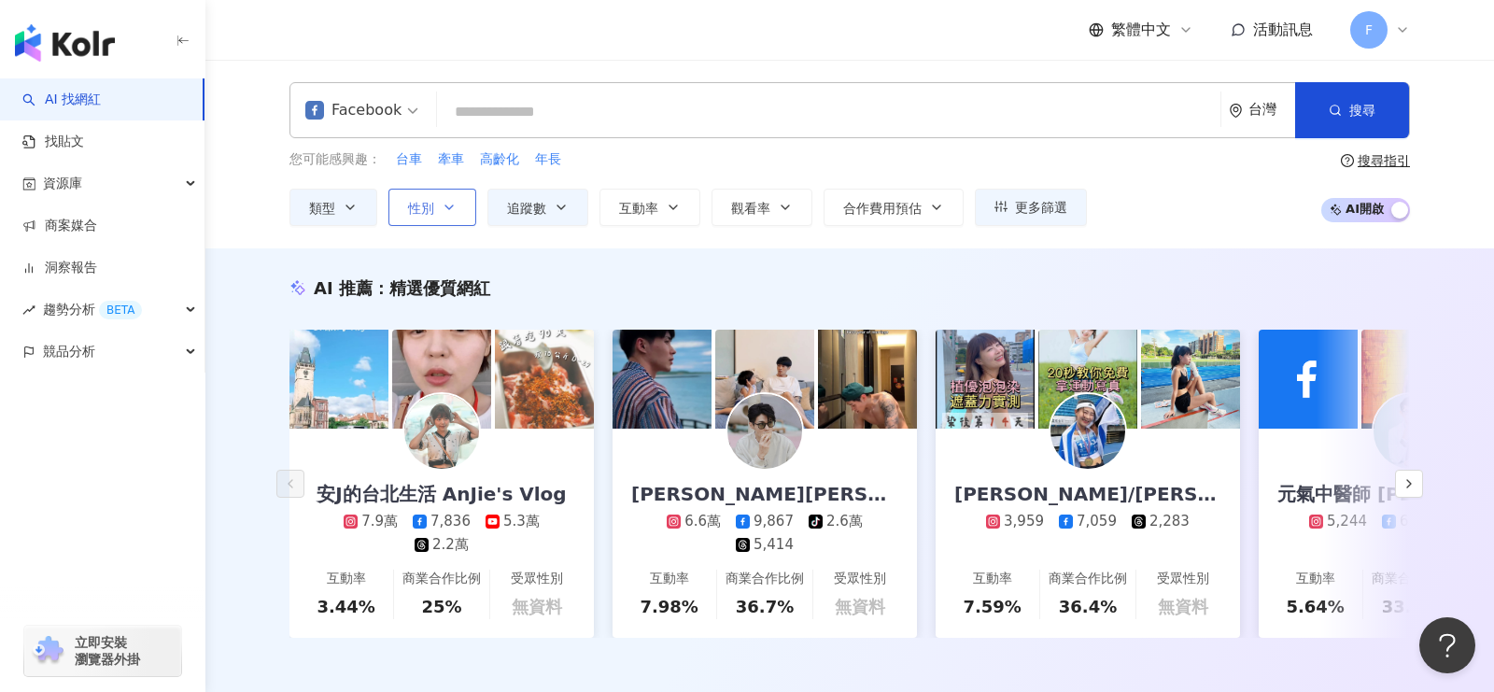
click at [453, 215] on button "性別" at bounding box center [433, 207] width 88 height 37
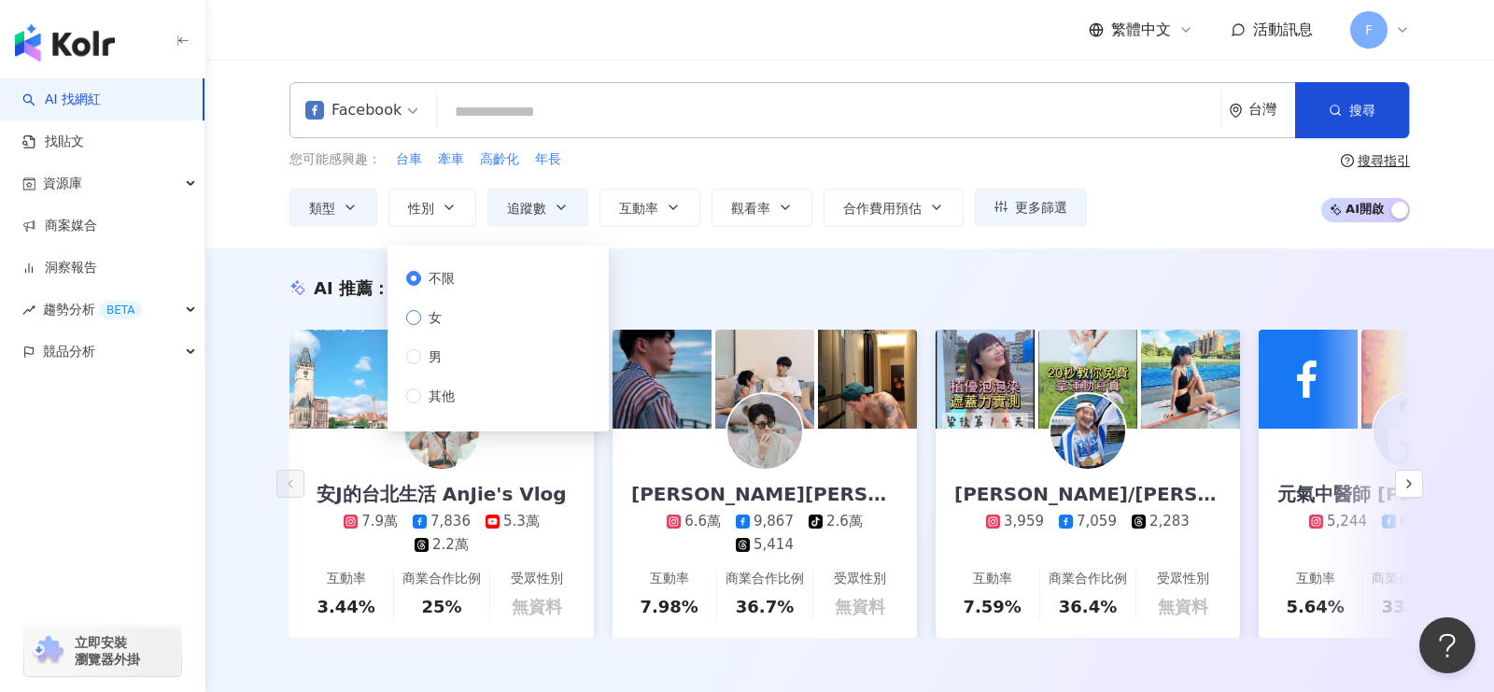
click at [452, 317] on label "女" at bounding box center [434, 317] width 56 height 21
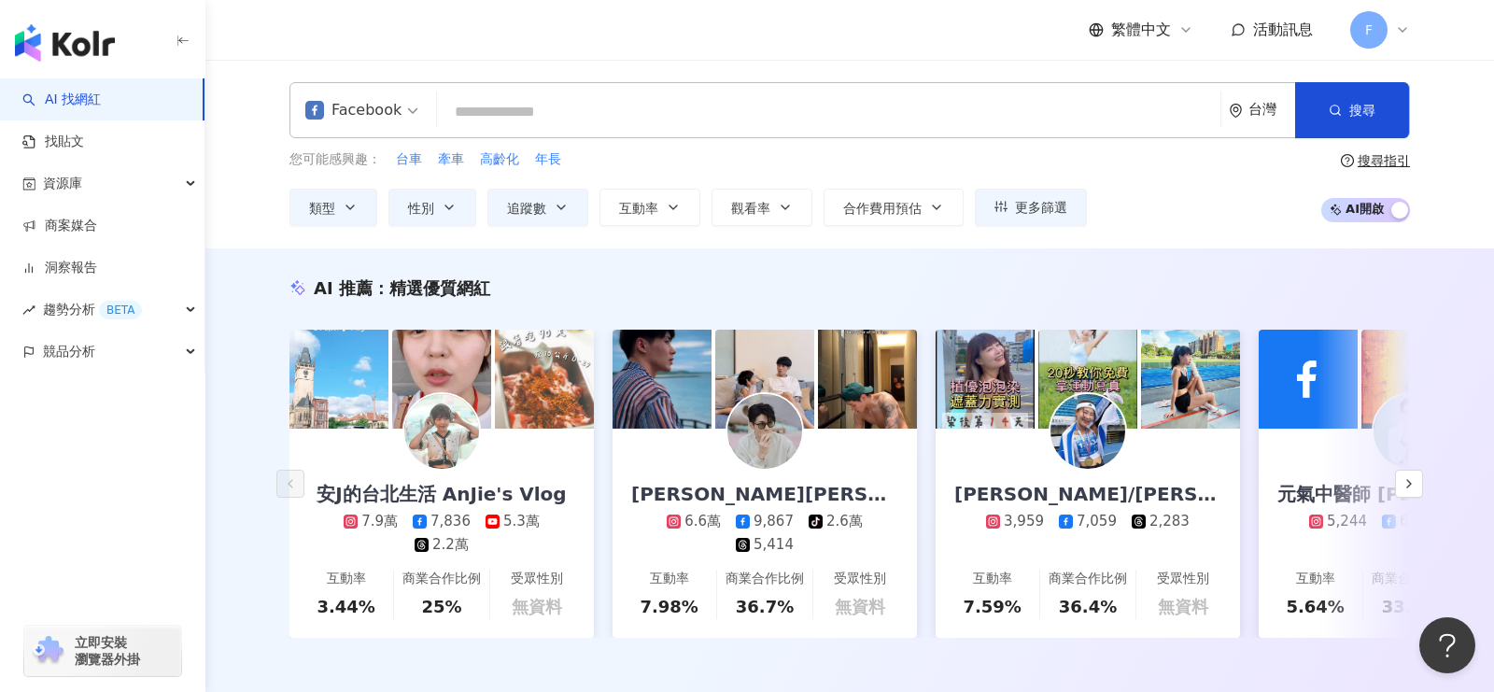
click at [1243, 204] on div "您可能感興趣： 台車 牽車 高齡化 年長 類型 性別 追蹤數 互動率 觀看率 合作費用預估 更多篩選 不限 女 男 其他 **** - ***** 不限 小型…" at bounding box center [850, 187] width 1121 height 77
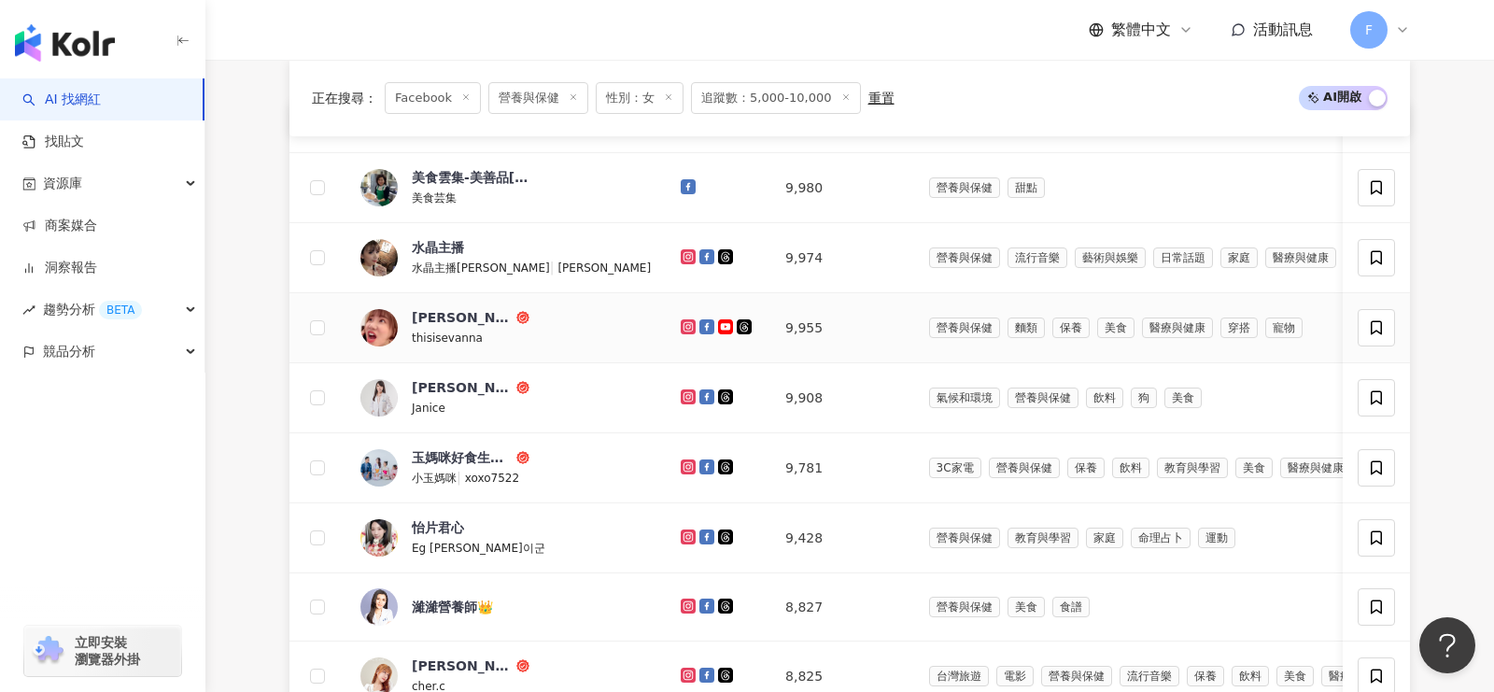
scroll to position [766, 0]
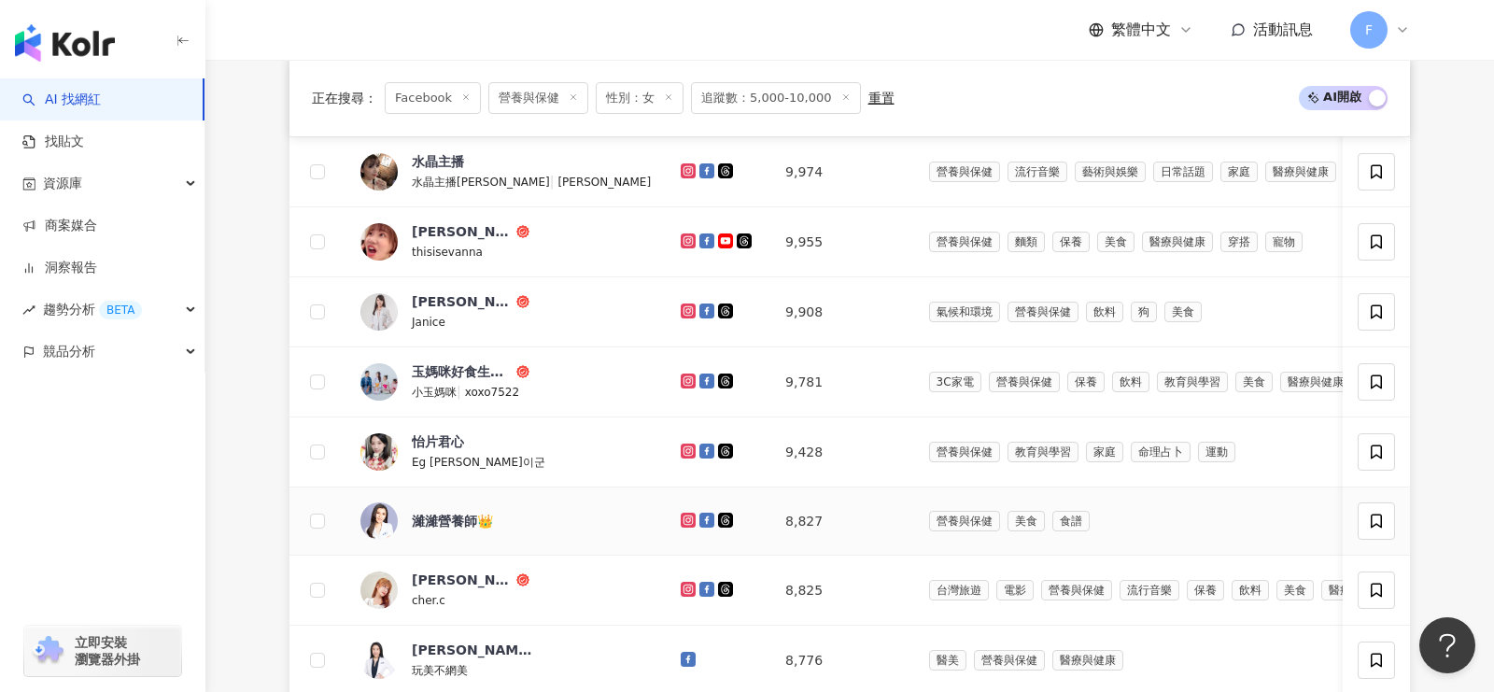
click at [700, 514] on icon at bounding box center [707, 520] width 15 height 15
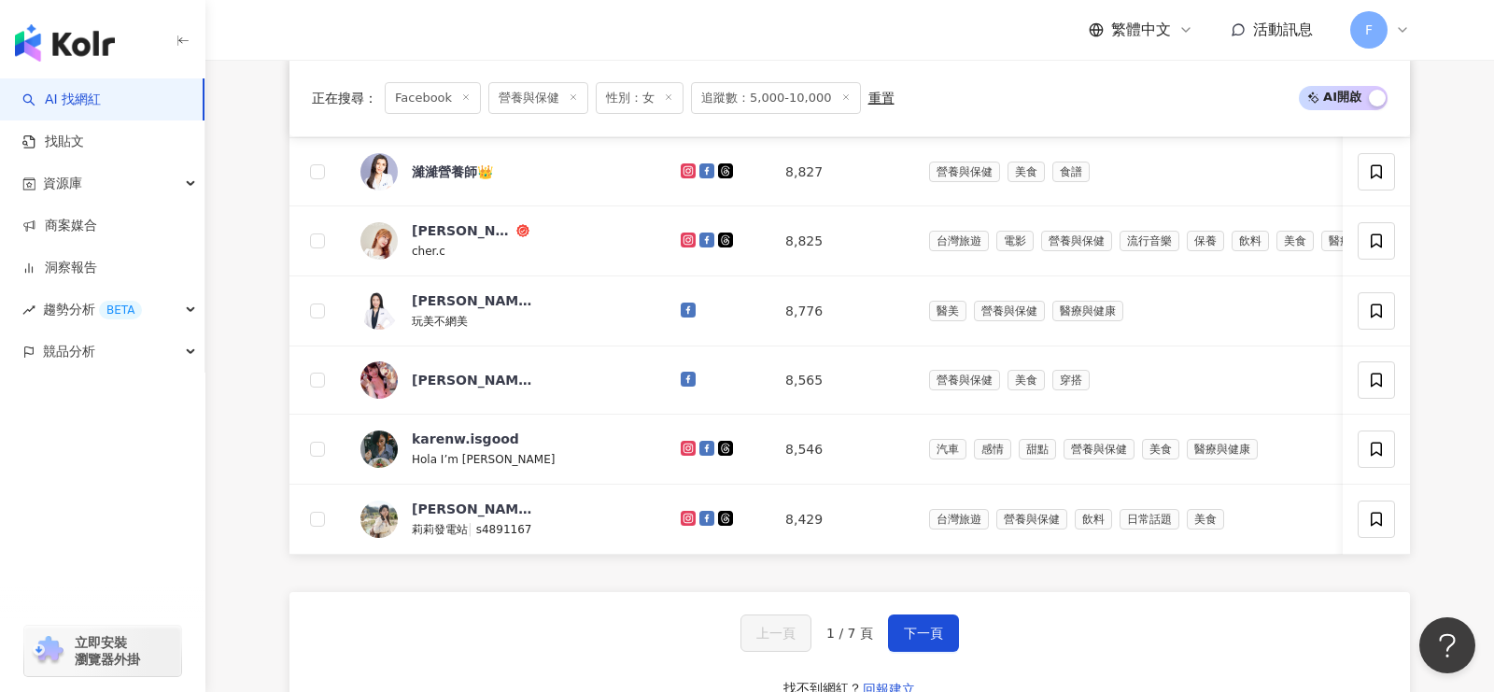
scroll to position [1118, 0]
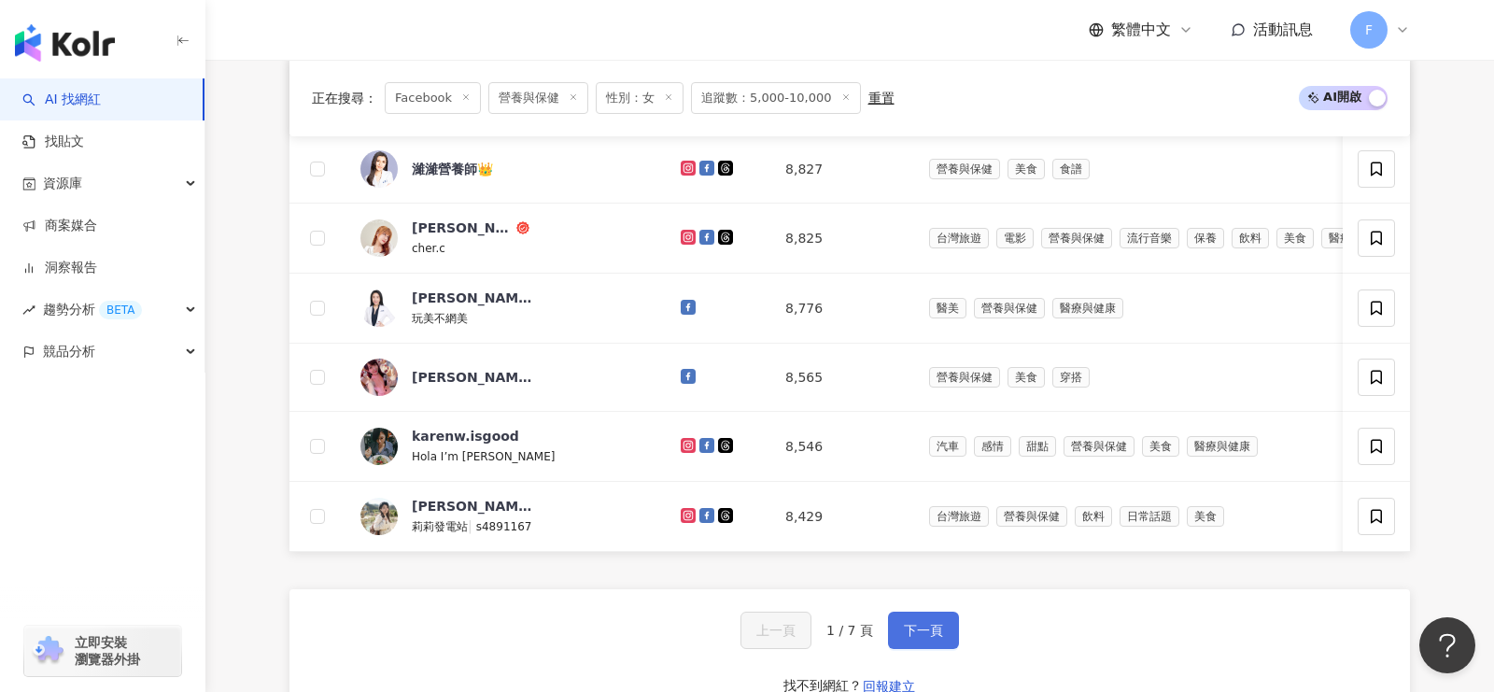
click at [923, 629] on button "下一頁" at bounding box center [923, 630] width 71 height 37
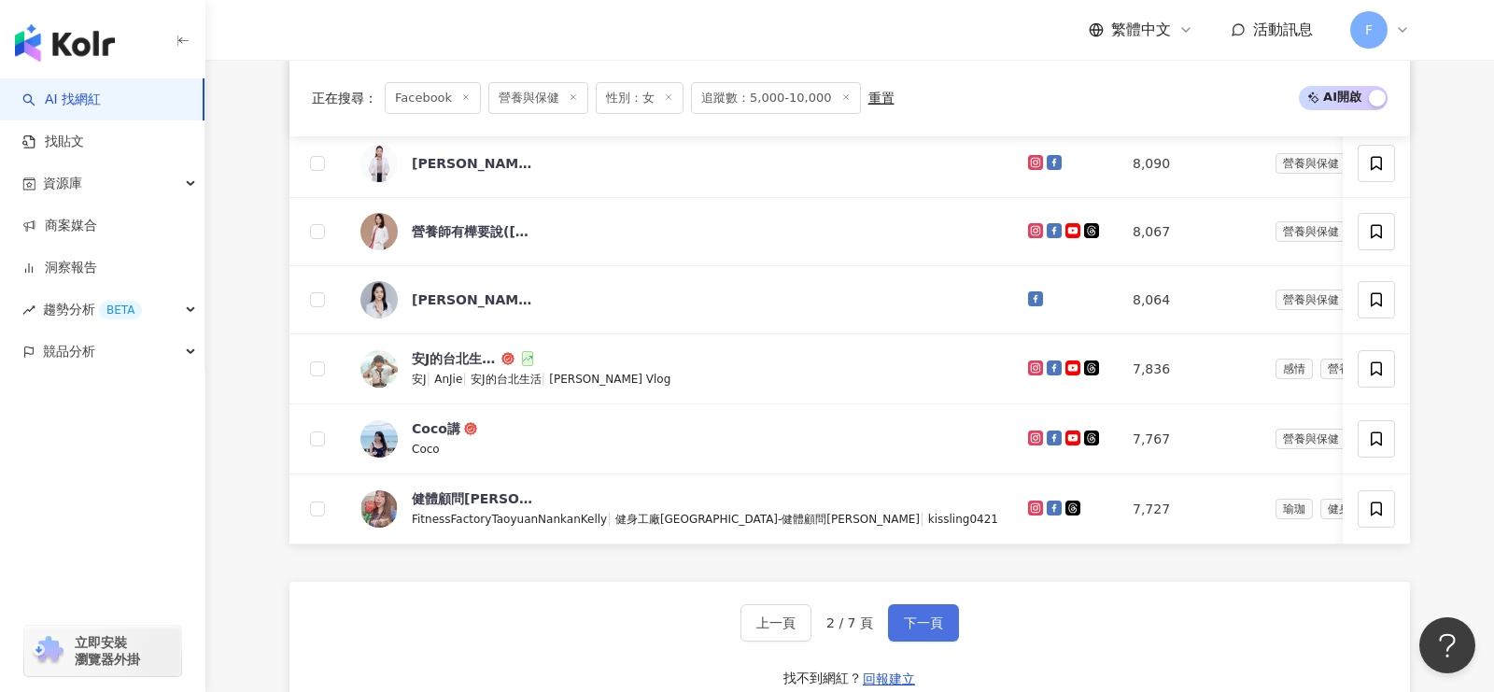
click at [923, 629] on button "下一頁" at bounding box center [923, 622] width 71 height 37
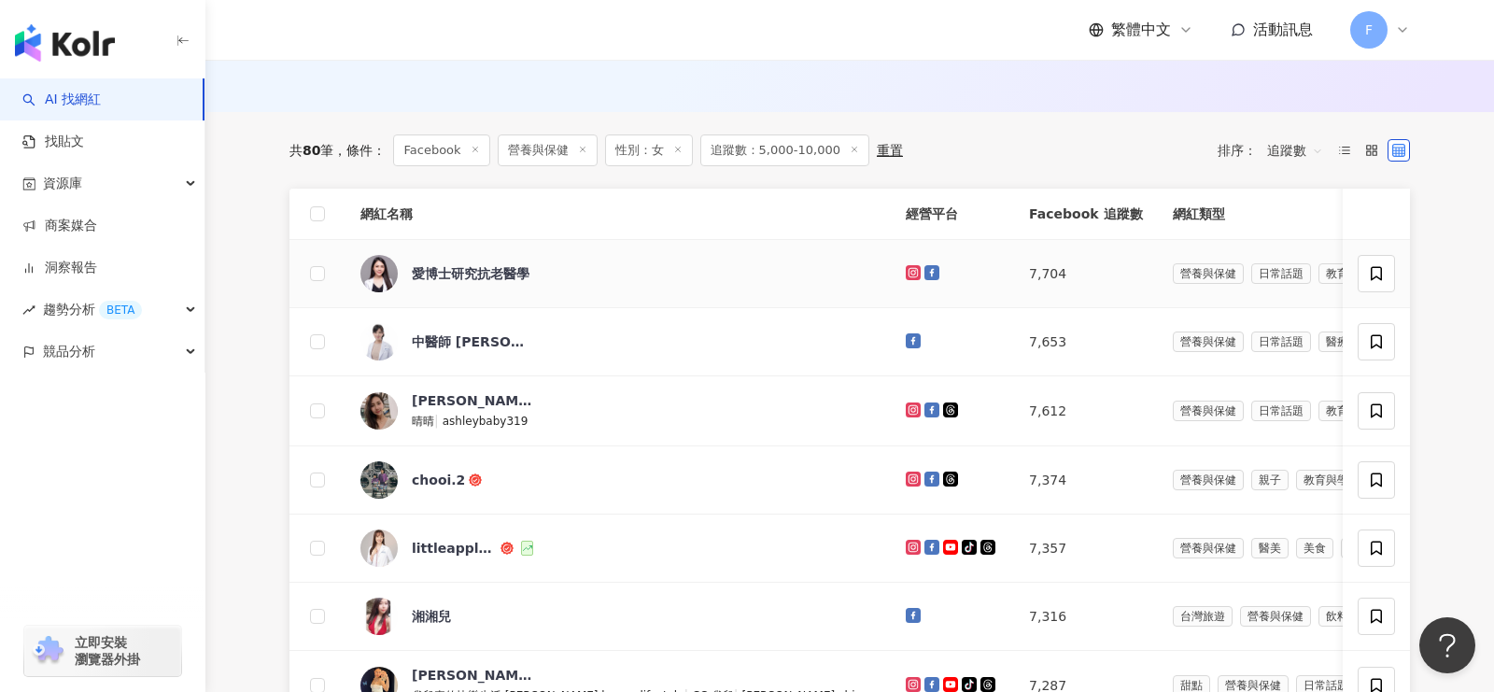
scroll to position [616, 0]
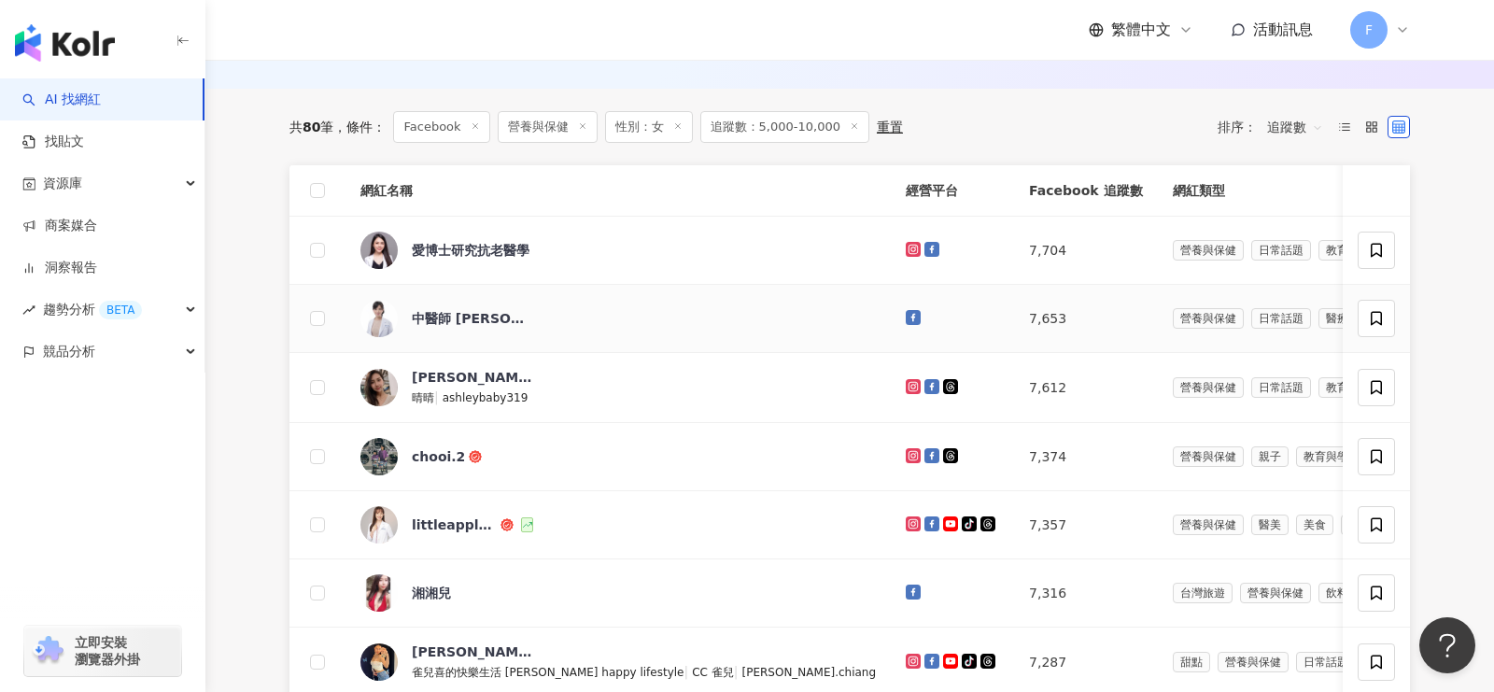
click at [909, 314] on icon at bounding box center [914, 317] width 10 height 10
click at [925, 517] on icon at bounding box center [932, 523] width 15 height 15
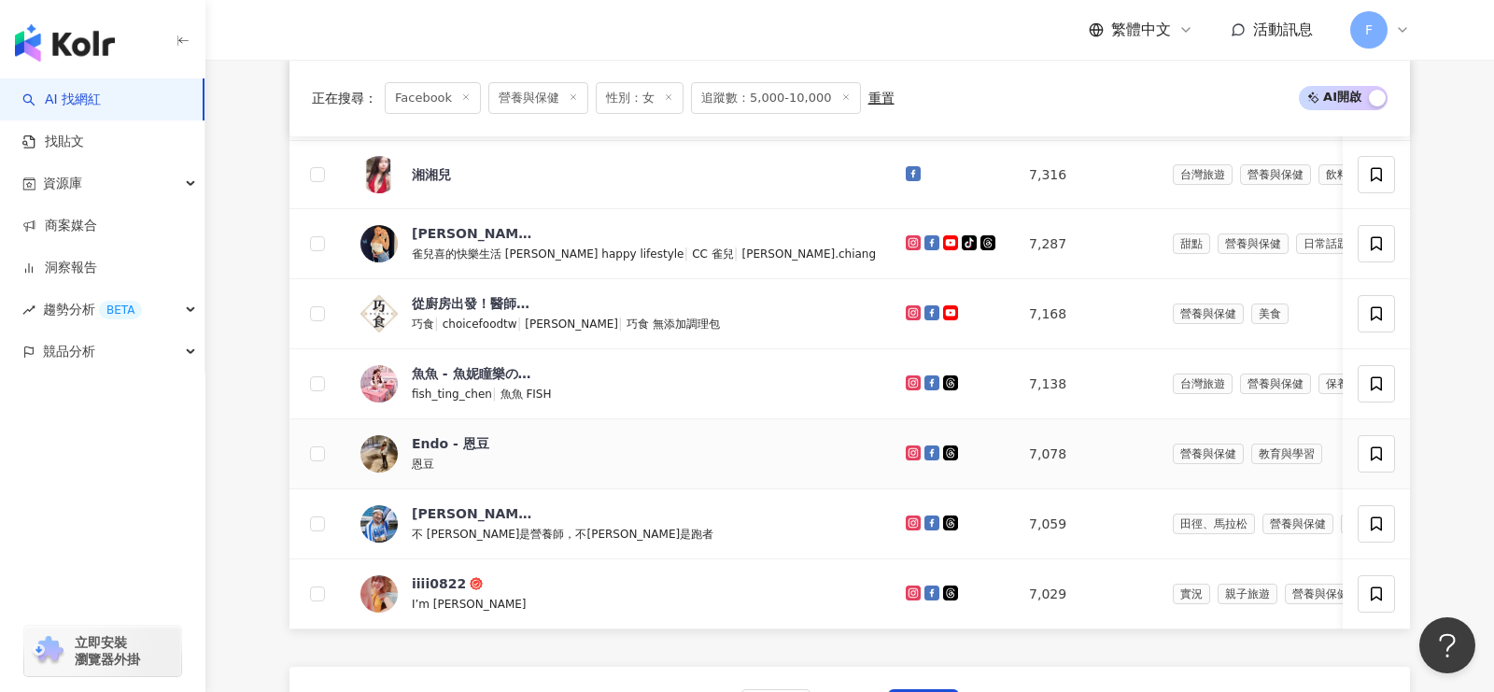
scroll to position [1039, 0]
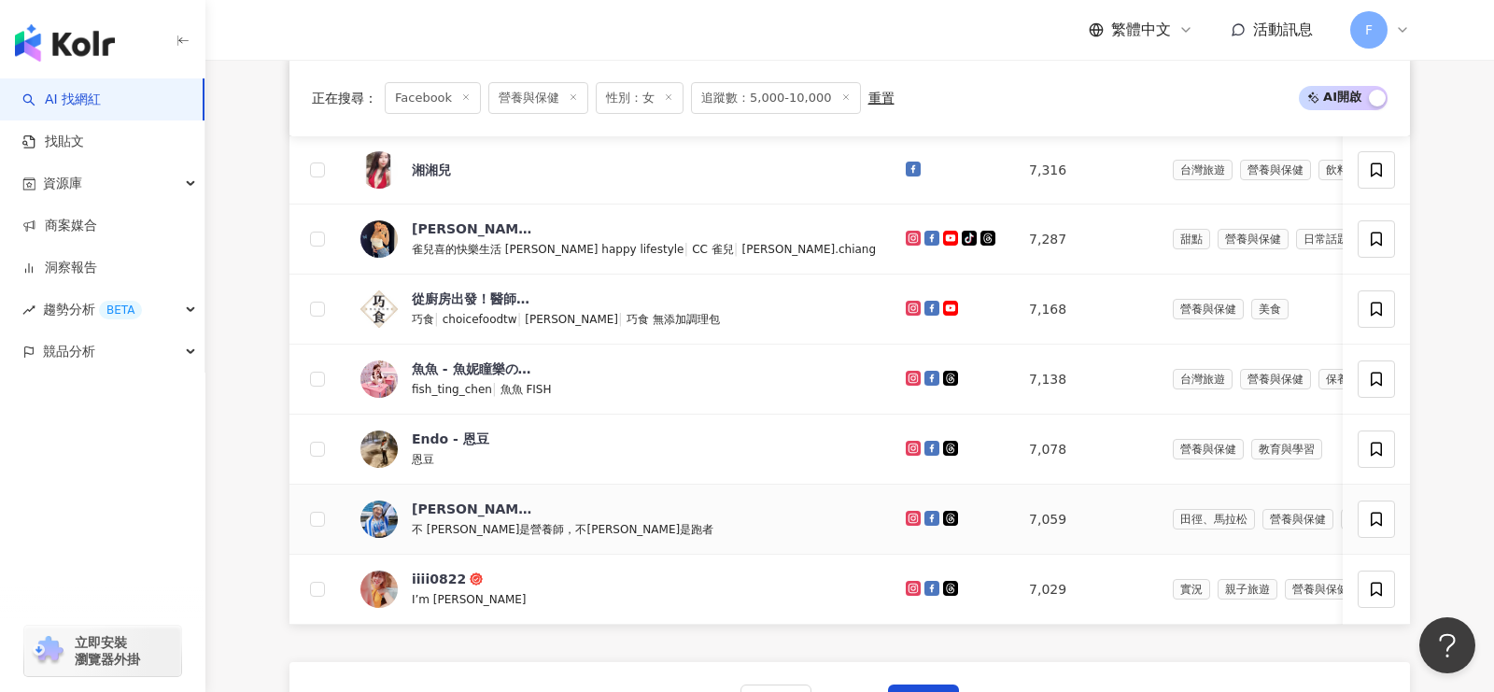
click at [925, 511] on icon at bounding box center [932, 518] width 15 height 15
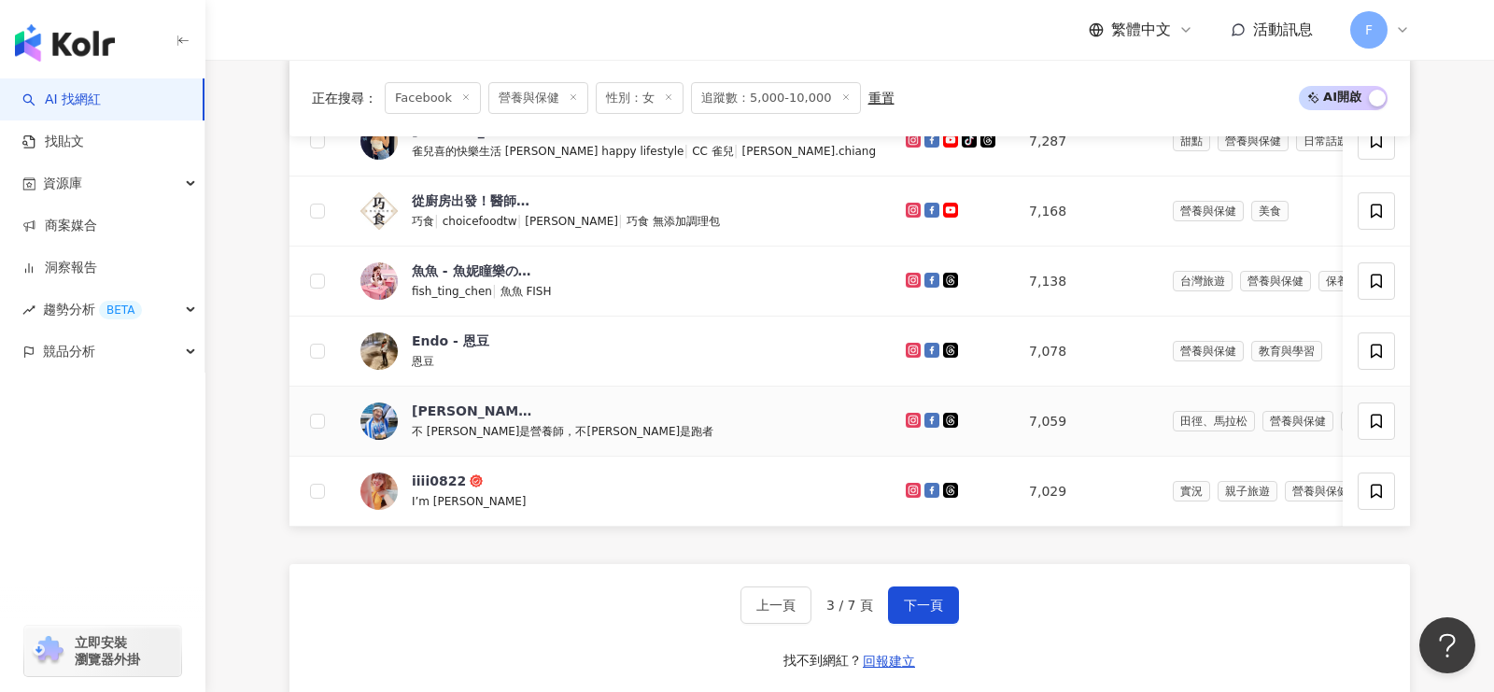
scroll to position [1139, 0]
click at [930, 596] on span "下一頁" at bounding box center [923, 603] width 39 height 15
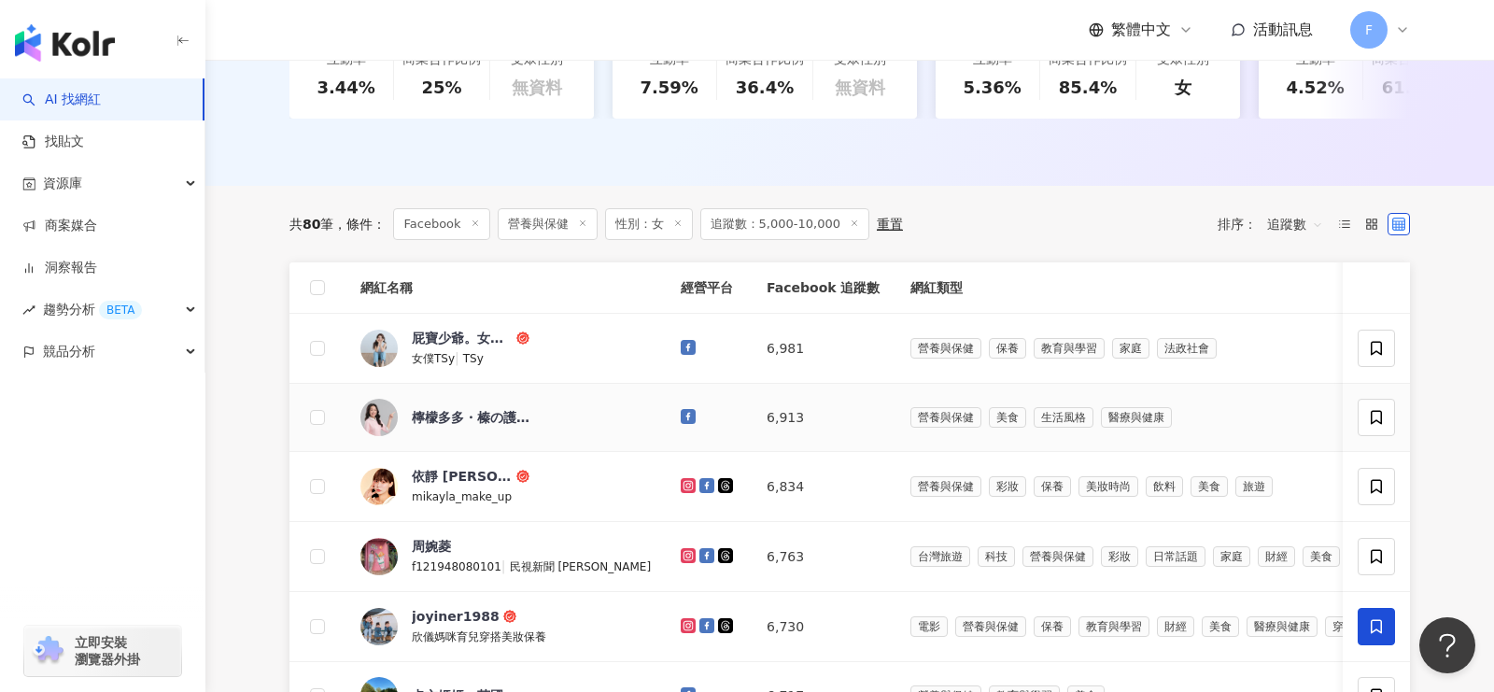
scroll to position [521, 0]
click at [681, 414] on icon at bounding box center [688, 414] width 15 height 15
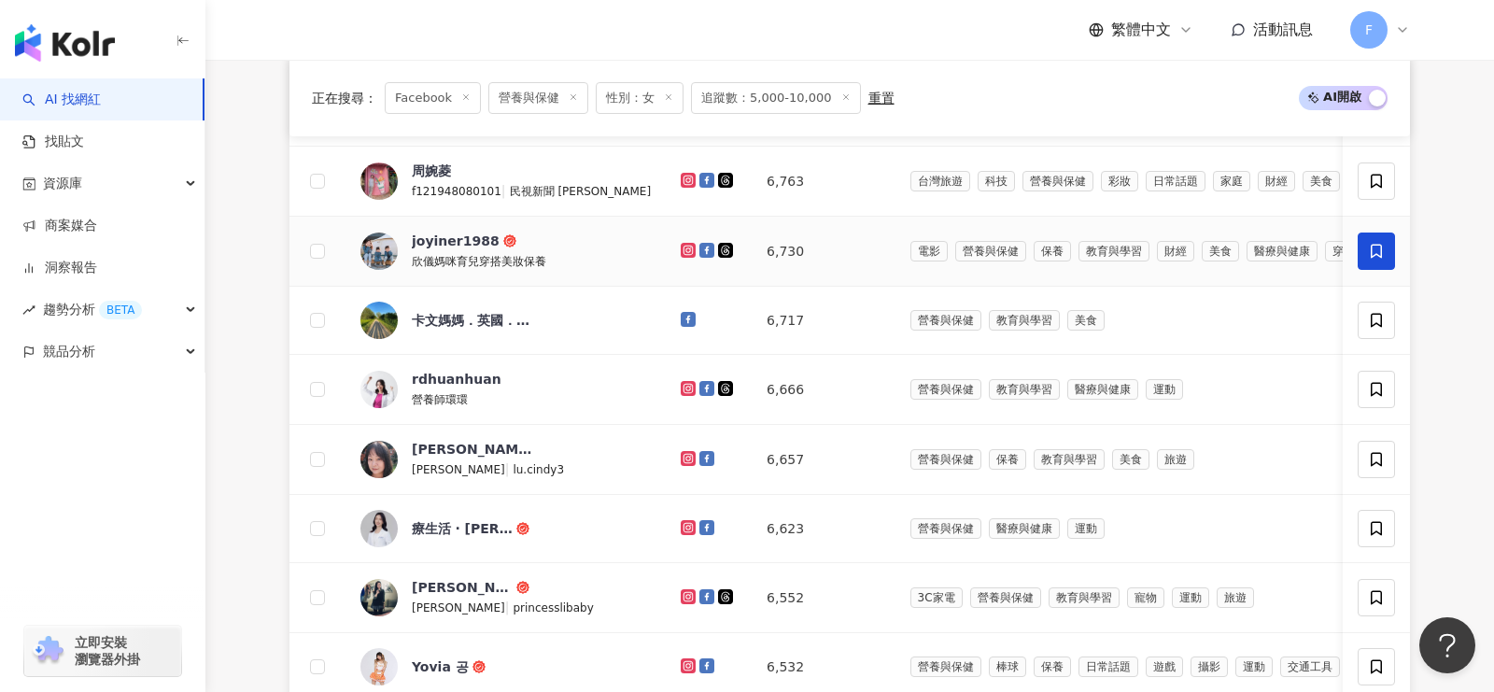
scroll to position [899, 0]
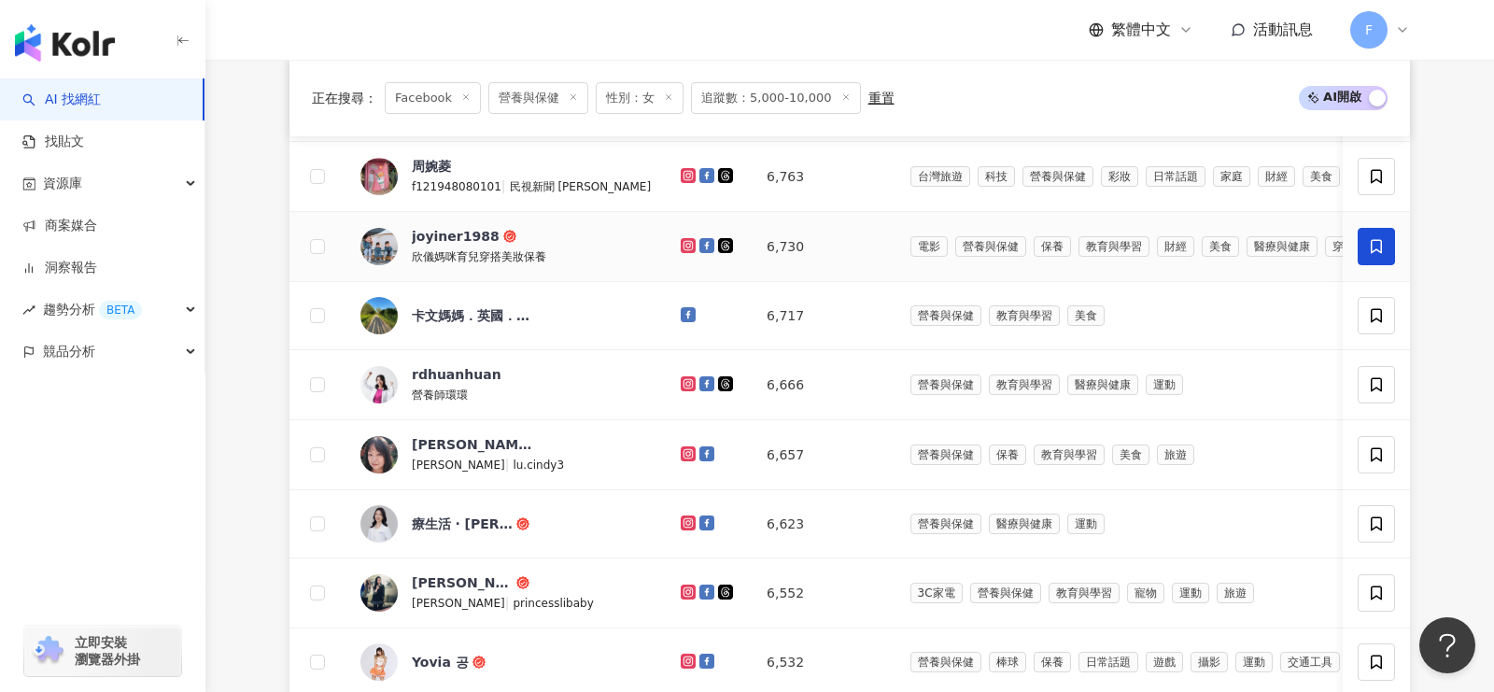
click at [681, 239] on link at bounding box center [690, 246] width 19 height 15
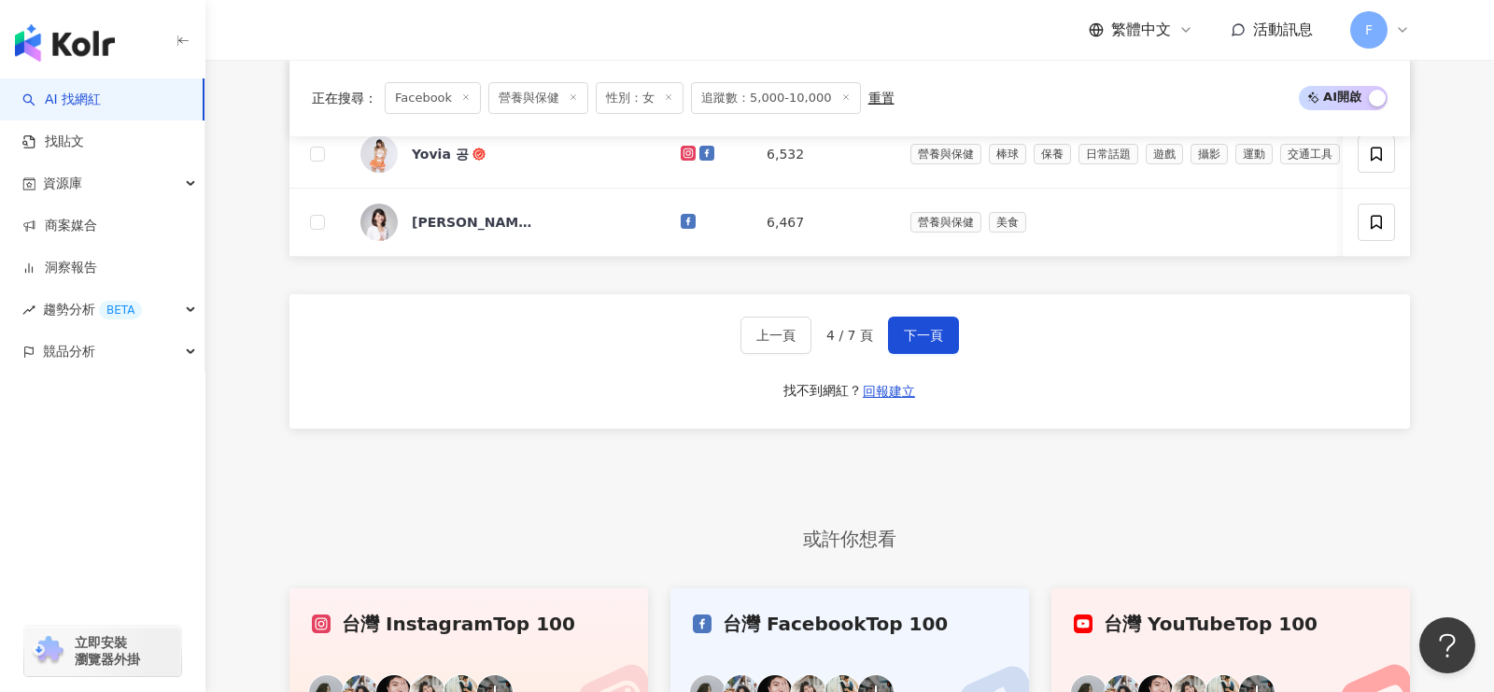
scroll to position [1408, 0]
